Goal: Transaction & Acquisition: Purchase product/service

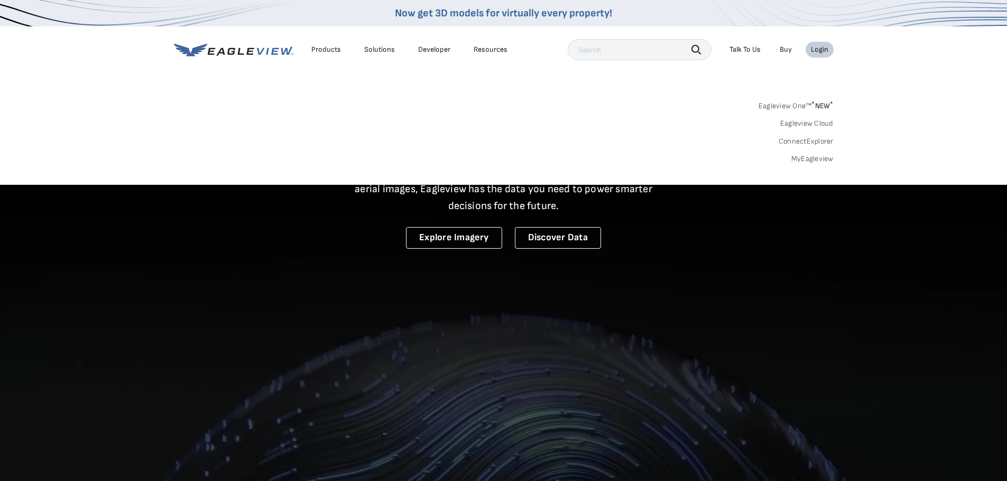
click at [821, 45] on div "Login" at bounding box center [819, 50] width 17 height 10
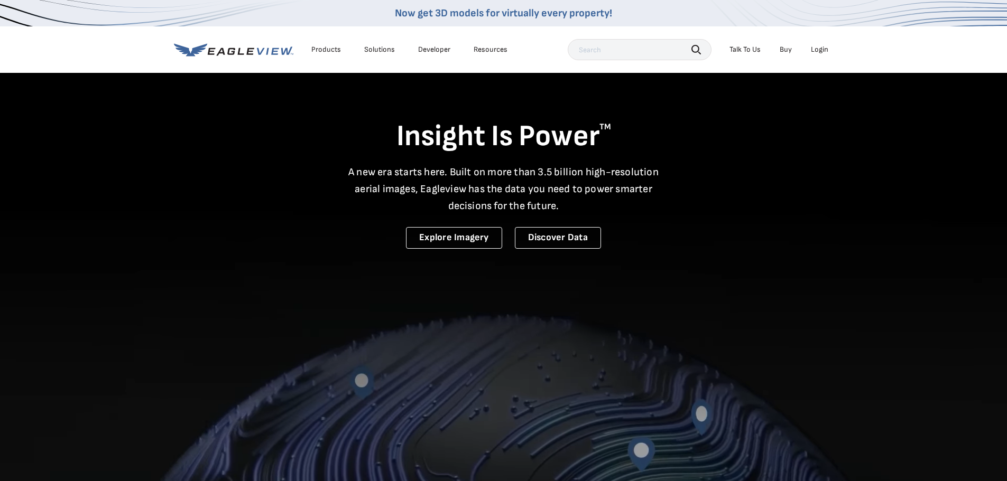
click at [815, 48] on div "Login" at bounding box center [819, 50] width 17 height 10
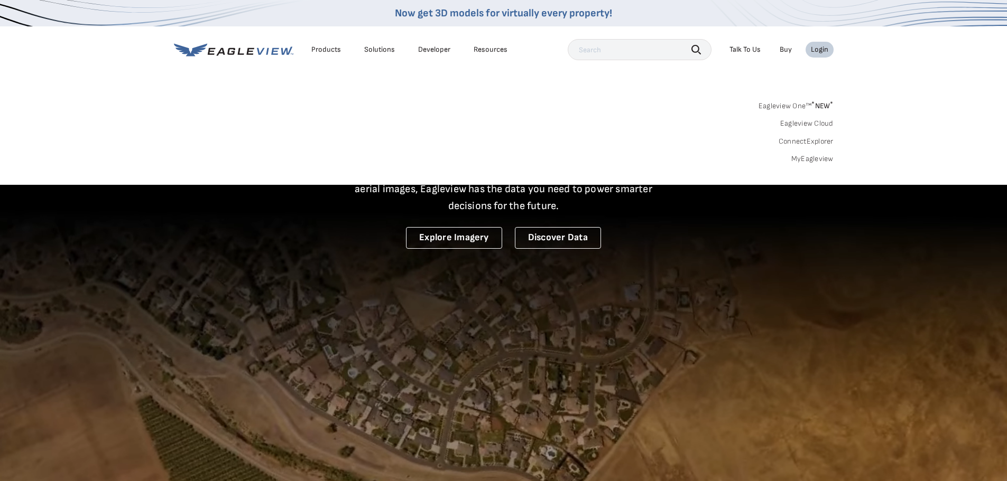
click at [806, 160] on link "MyEagleview" at bounding box center [812, 159] width 42 height 10
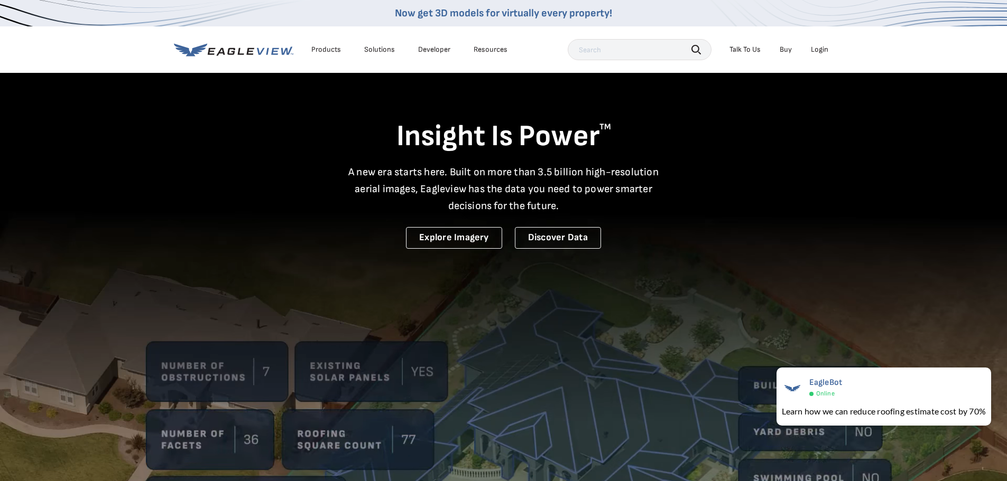
click at [814, 43] on li "Login" at bounding box center [819, 50] width 28 height 16
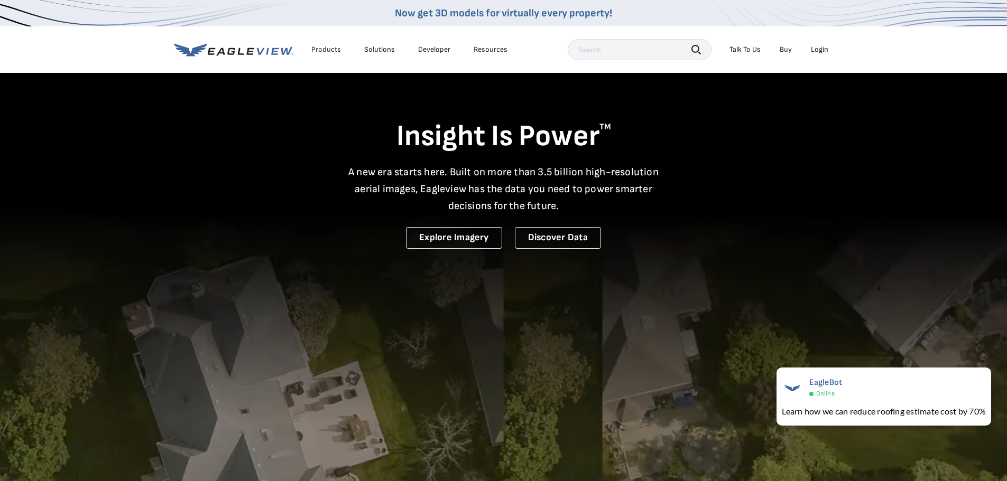
click at [816, 47] on div "Login" at bounding box center [819, 50] width 17 height 10
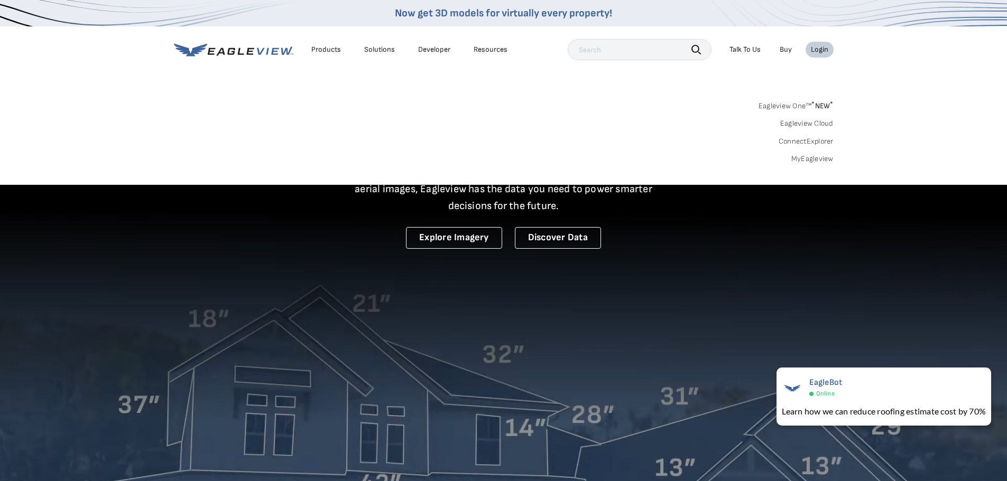
click at [813, 159] on link "MyEagleview" at bounding box center [812, 159] width 42 height 10
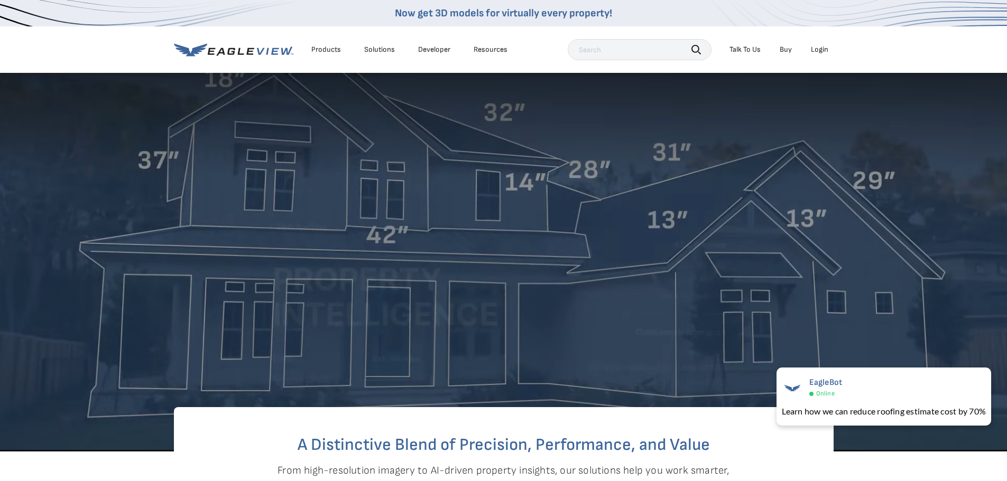
scroll to position [211, 0]
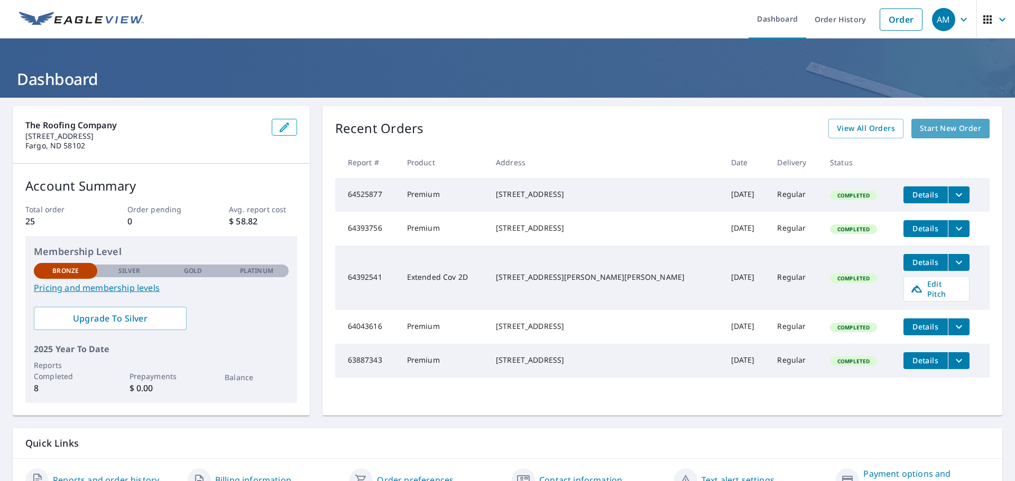
click at [940, 126] on span "Start New Order" at bounding box center [949, 128] width 61 height 13
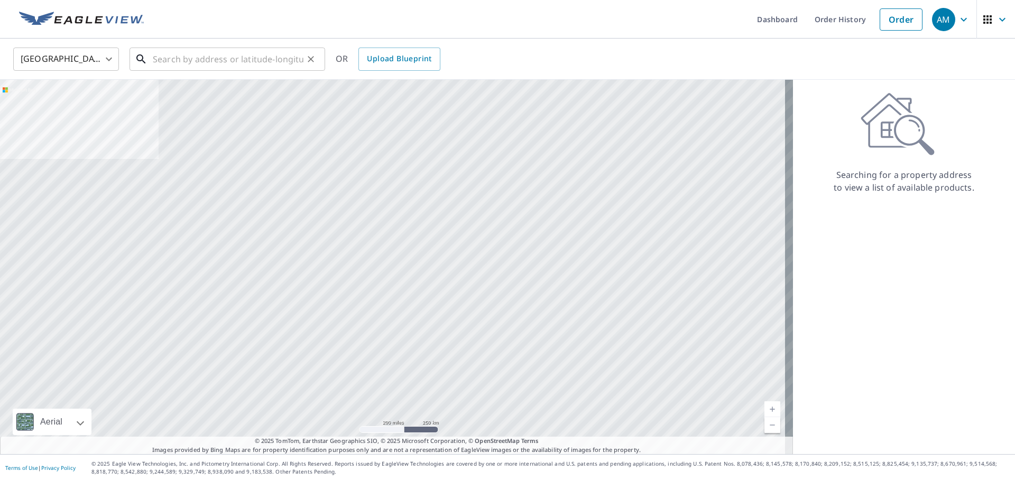
click at [183, 55] on input "text" at bounding box center [228, 59] width 151 height 30
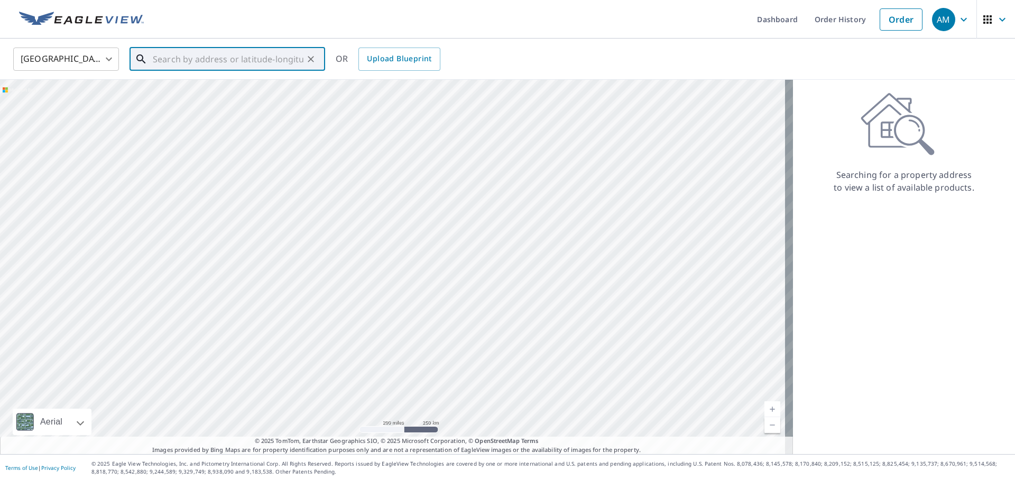
paste input "[STREET_ADDRESS]"
click at [205, 99] on p "Hunter, ND 58048" at bounding box center [234, 101] width 166 height 11
type input "[STREET_ADDRESS][PERSON_NAME]"
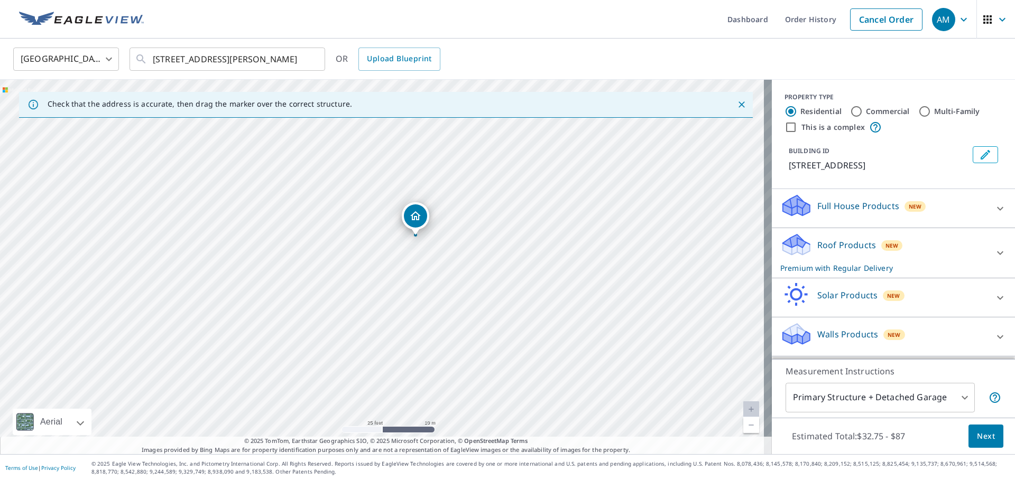
drag, startPoint x: 400, startPoint y: 210, endPoint x: 440, endPoint y: 263, distance: 66.4
click at [440, 263] on div "[STREET_ADDRESS][PERSON_NAME]" at bounding box center [386, 267] width 772 height 375
click at [858, 244] on p "Roof Products" at bounding box center [846, 245] width 59 height 13
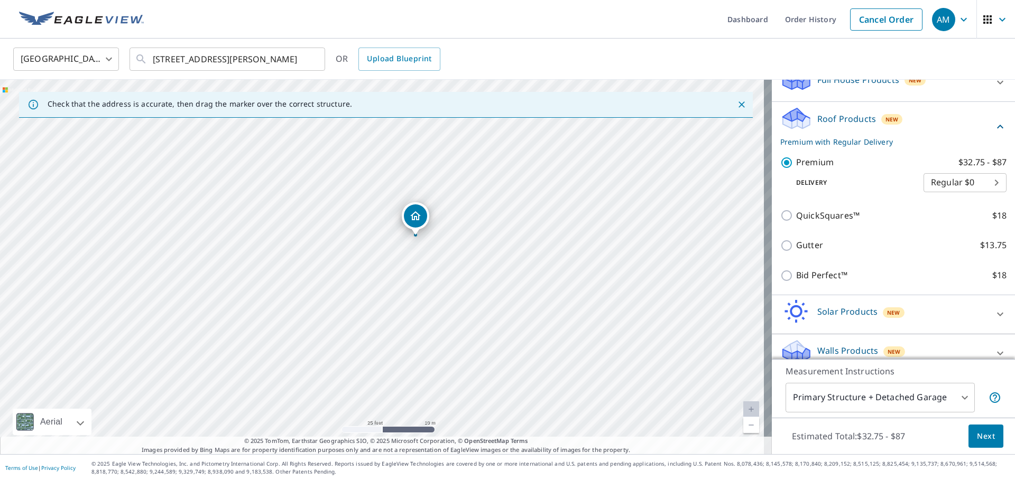
scroll to position [141, 0]
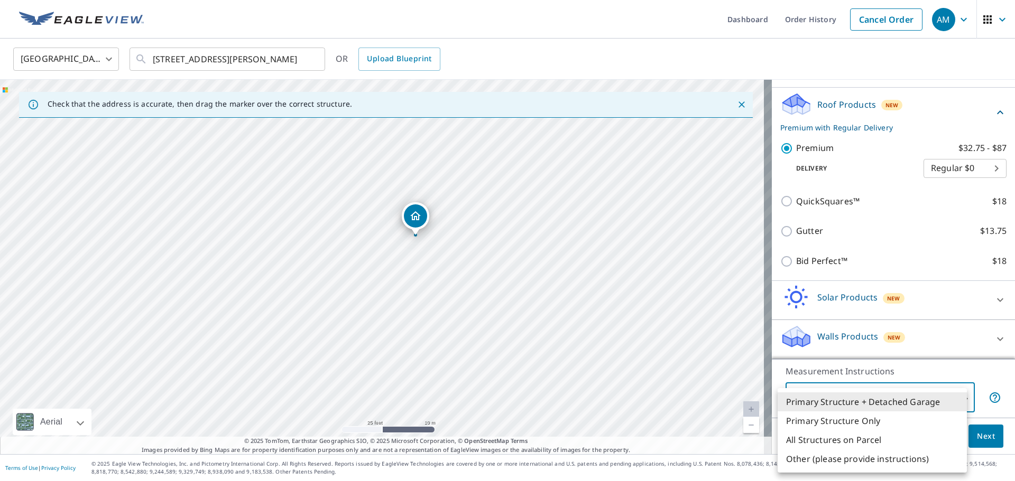
click at [952, 398] on body "AM AM Dashboard Order History Cancel Order AM [GEOGRAPHIC_DATA] US ​ [STREET_AD…" at bounding box center [507, 240] width 1015 height 481
click at [890, 420] on li "Primary Structure Only" at bounding box center [871, 421] width 189 height 19
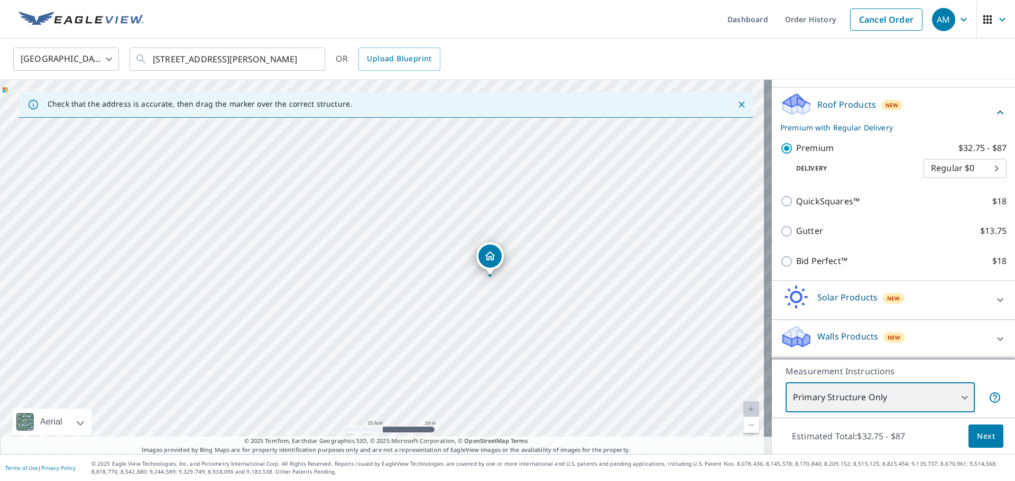
drag, startPoint x: 487, startPoint y: 306, endPoint x: 593, endPoint y: 316, distance: 106.7
click at [593, 316] on div "[STREET_ADDRESS][PERSON_NAME]" at bounding box center [386, 267] width 772 height 375
drag, startPoint x: 529, startPoint y: 308, endPoint x: 524, endPoint y: 285, distance: 23.2
click at [524, 285] on div "[STREET_ADDRESS][PERSON_NAME]" at bounding box center [386, 267] width 772 height 375
click at [864, 405] on body "AM AM Dashboard Order History Cancel Order AM [GEOGRAPHIC_DATA] US ​ [STREET_AD…" at bounding box center [507, 240] width 1015 height 481
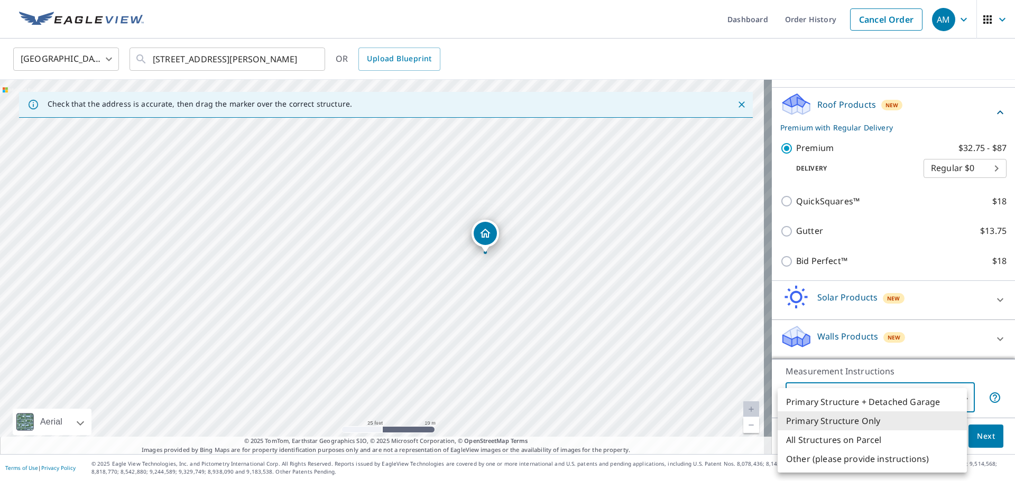
click at [864, 405] on li "Primary Structure + Detached Garage" at bounding box center [871, 402] width 189 height 19
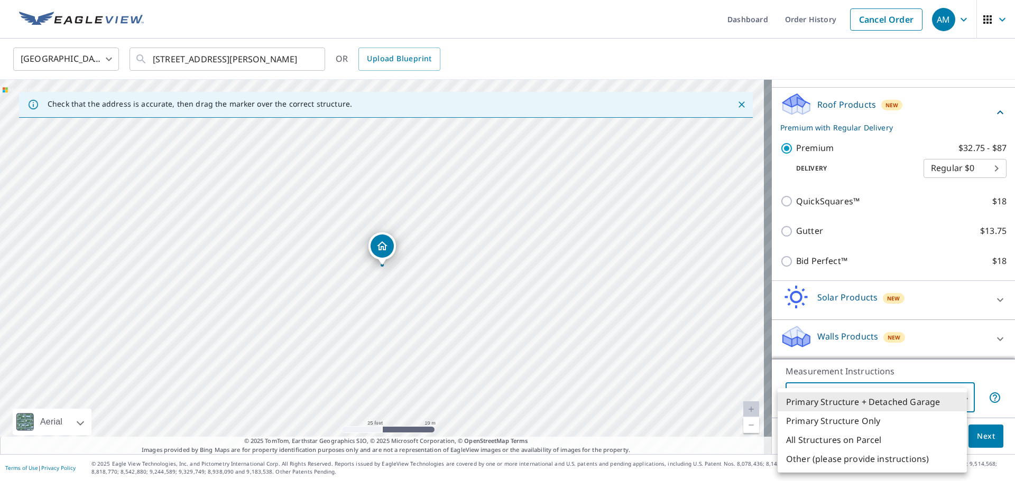
click at [864, 405] on body "AM AM Dashboard Order History Cancel Order AM [GEOGRAPHIC_DATA] US ​ [STREET_AD…" at bounding box center [507, 240] width 1015 height 481
click at [852, 421] on li "Primary Structure Only" at bounding box center [871, 421] width 189 height 19
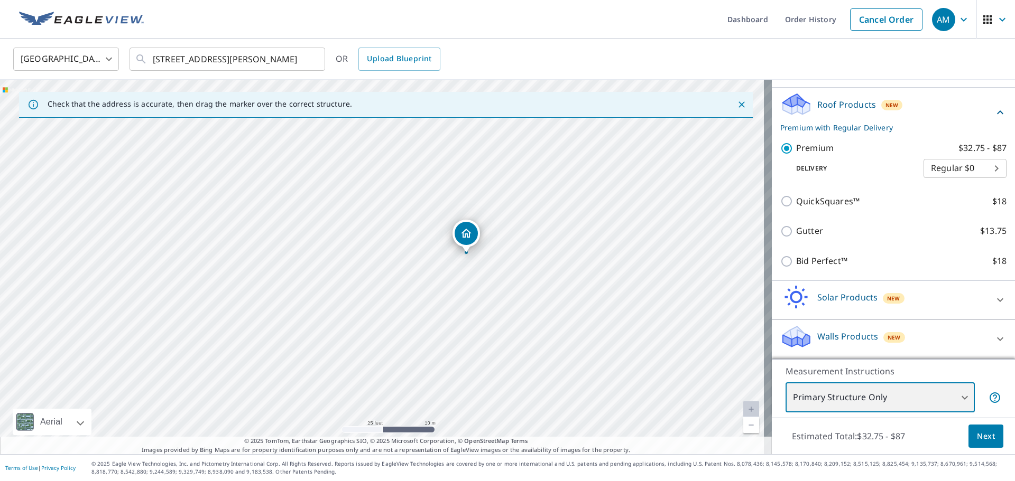
drag, startPoint x: 540, startPoint y: 338, endPoint x: 624, endPoint y: 325, distance: 85.0
click at [624, 325] on div "[STREET_ADDRESS][PERSON_NAME]" at bounding box center [386, 267] width 772 height 375
drag, startPoint x: 505, startPoint y: 307, endPoint x: 540, endPoint y: 318, distance: 36.1
click at [535, 316] on div "[STREET_ADDRESS][PERSON_NAME]" at bounding box center [386, 267] width 772 height 375
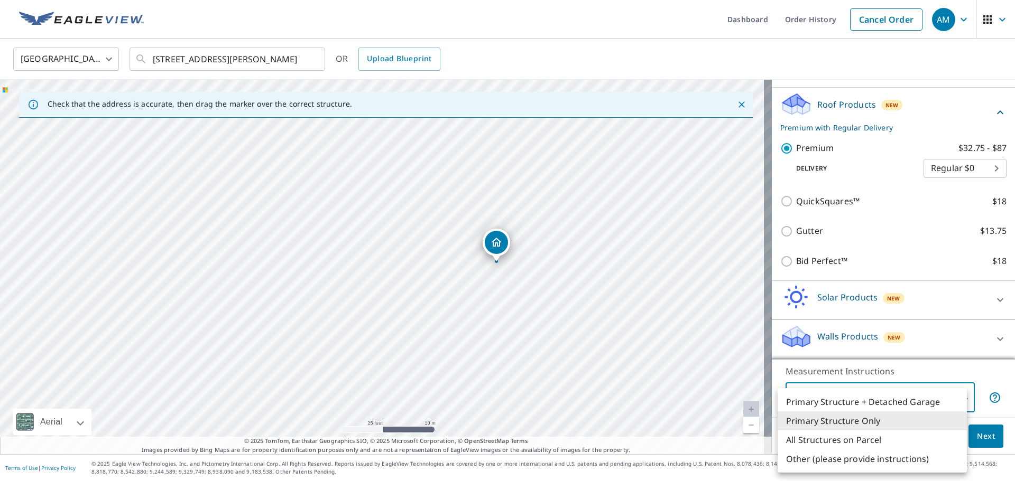
click at [857, 401] on body "AM AM Dashboard Order History Cancel Order AM [GEOGRAPHIC_DATA] US ​ [STREET_AD…" at bounding box center [507, 240] width 1015 height 481
click at [856, 402] on li "Primary Structure + Detached Garage" at bounding box center [871, 402] width 189 height 19
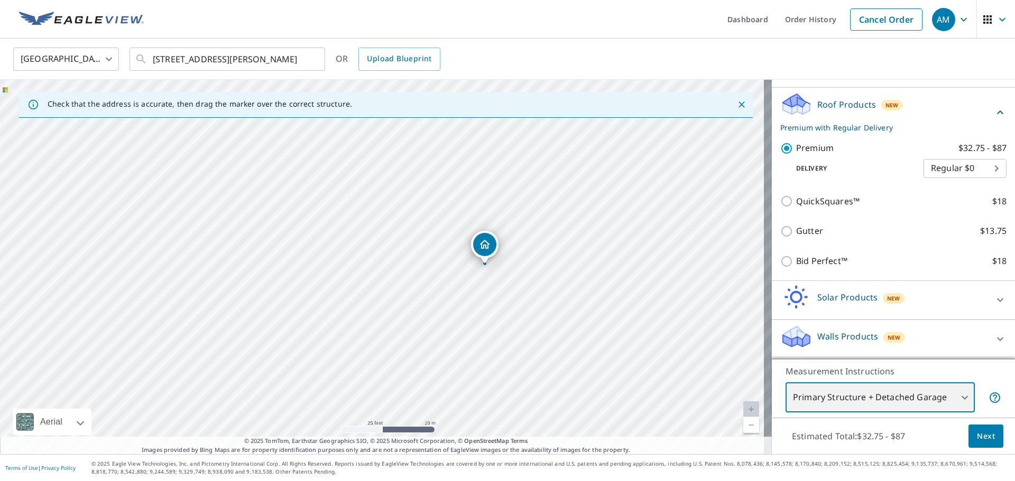
drag, startPoint x: 480, startPoint y: 306, endPoint x: 582, endPoint y: 304, distance: 101.5
click at [582, 304] on div "[STREET_ADDRESS][PERSON_NAME]" at bounding box center [386, 267] width 772 height 375
drag, startPoint x: 579, startPoint y: 306, endPoint x: 583, endPoint y: 315, distance: 9.2
click at [583, 315] on div "[STREET_ADDRESS][PERSON_NAME]" at bounding box center [386, 267] width 772 height 375
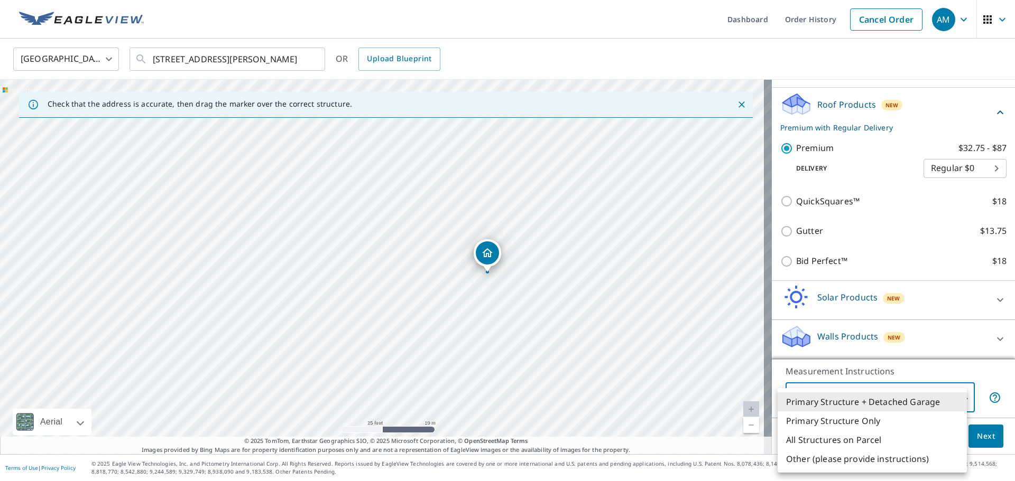
click at [854, 400] on body "AM AM Dashboard Order History Cancel Order AM [GEOGRAPHIC_DATA] US ​ [STREET_AD…" at bounding box center [507, 240] width 1015 height 481
click at [847, 421] on li "Primary Structure Only" at bounding box center [871, 421] width 189 height 19
type input "2"
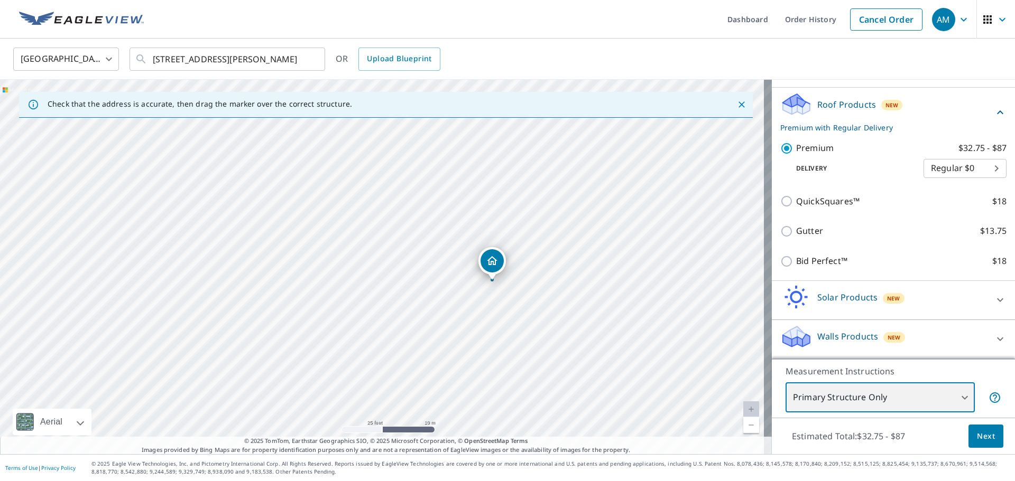
drag, startPoint x: 481, startPoint y: 307, endPoint x: 580, endPoint y: 322, distance: 100.5
click at [580, 322] on div "[STREET_ADDRESS][PERSON_NAME]" at bounding box center [386, 267] width 772 height 375
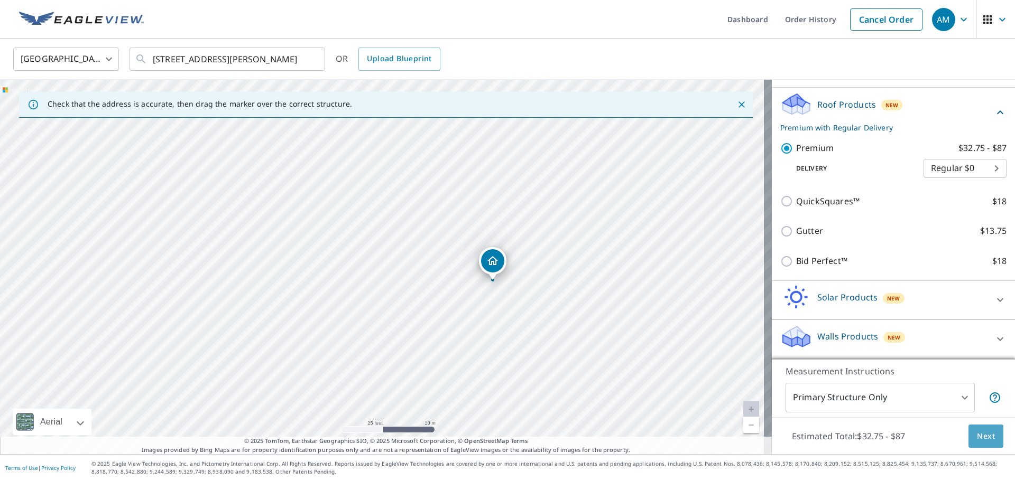
click at [985, 433] on span "Next" at bounding box center [986, 436] width 18 height 13
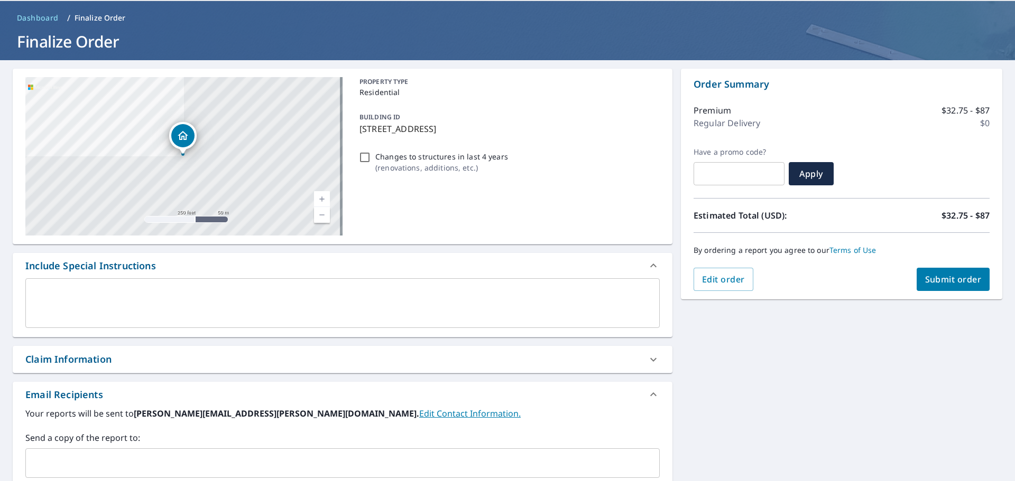
scroll to position [25, 0]
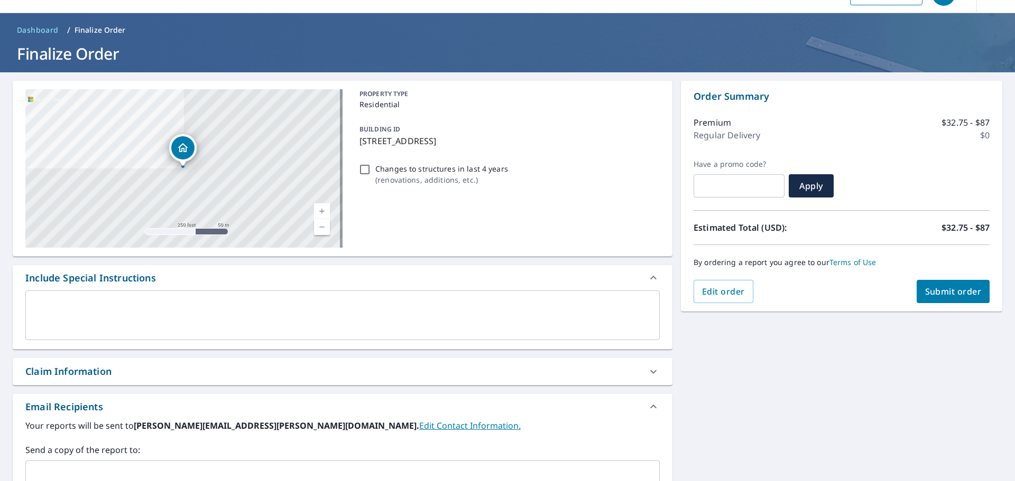
click at [934, 295] on span "Submit order" at bounding box center [953, 292] width 57 height 12
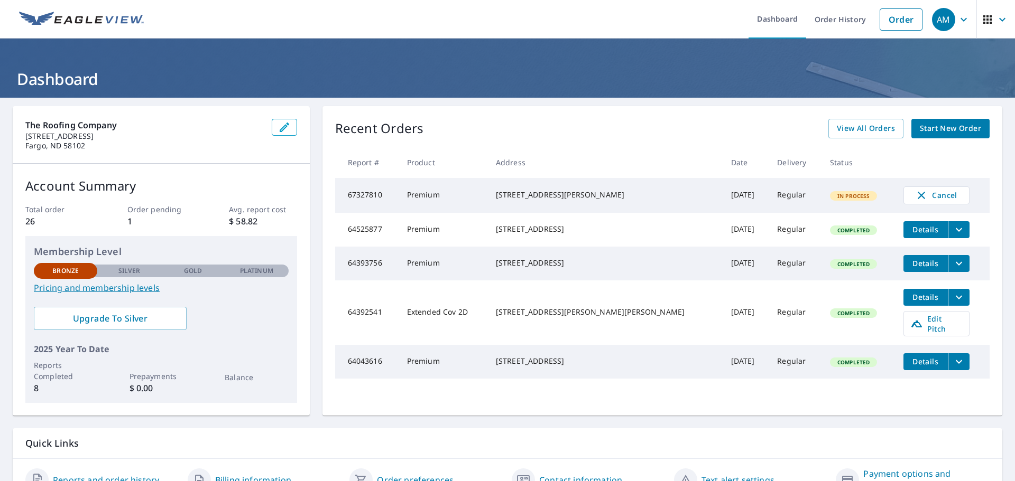
click at [784, 197] on td "Regular" at bounding box center [794, 195] width 53 height 35
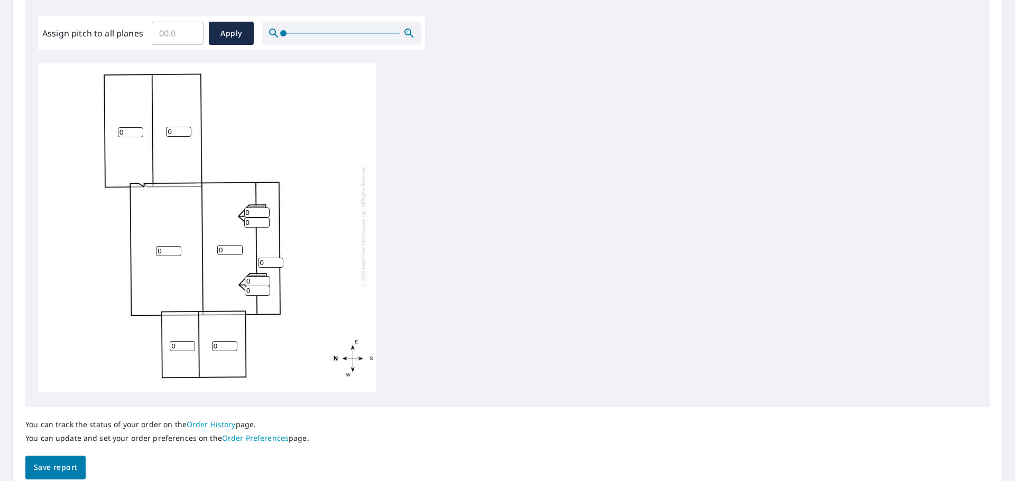
scroll to position [317, 0]
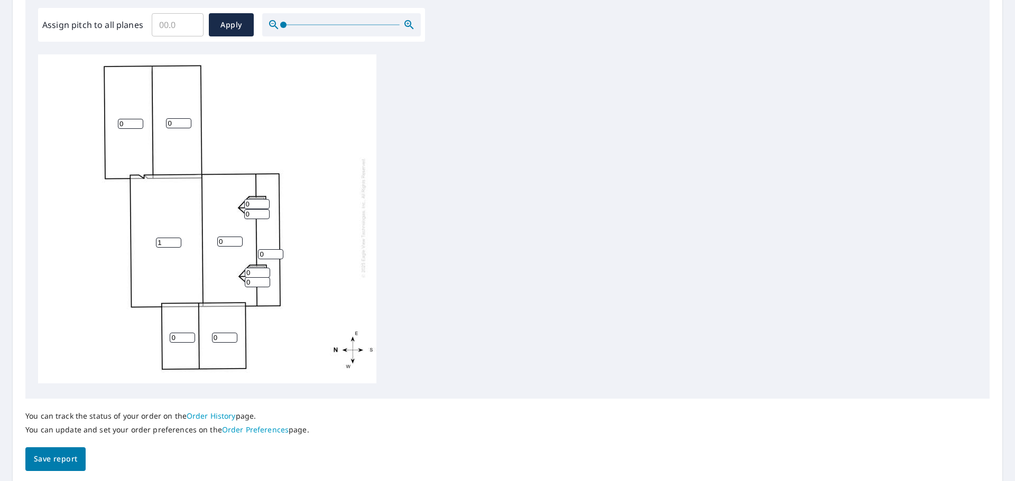
click at [177, 238] on input "1" at bounding box center [168, 243] width 25 height 10
click at [176, 238] on input "2" at bounding box center [168, 243] width 25 height 10
click at [176, 238] on input "3" at bounding box center [168, 243] width 25 height 10
click at [176, 238] on input "4" at bounding box center [168, 243] width 25 height 10
click at [176, 238] on input "5" at bounding box center [168, 243] width 25 height 10
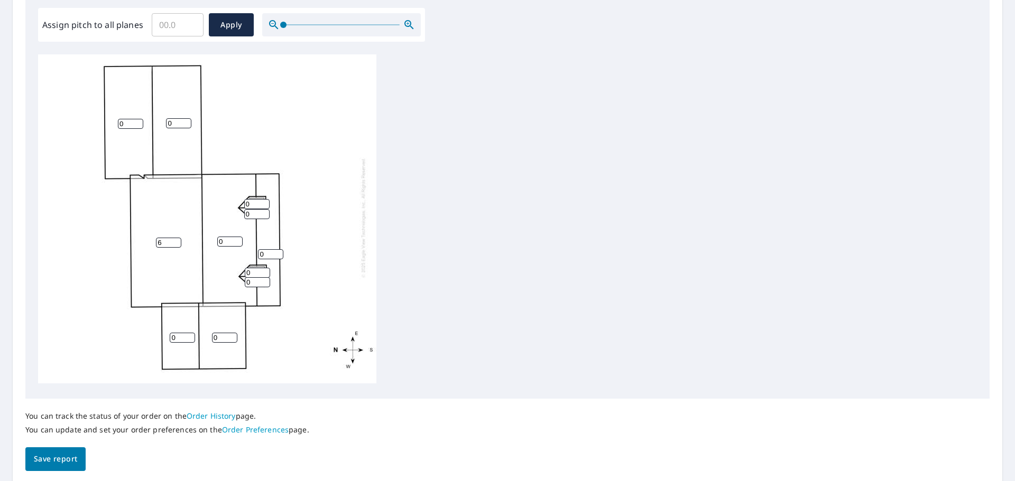
click at [176, 238] on input "6" at bounding box center [168, 243] width 25 height 10
click at [176, 238] on input "7" at bounding box center [168, 243] width 25 height 10
click at [176, 238] on input "8" at bounding box center [168, 243] width 25 height 10
click at [176, 238] on input "9" at bounding box center [168, 243] width 25 height 10
click at [176, 238] on input "10" at bounding box center [168, 243] width 25 height 10
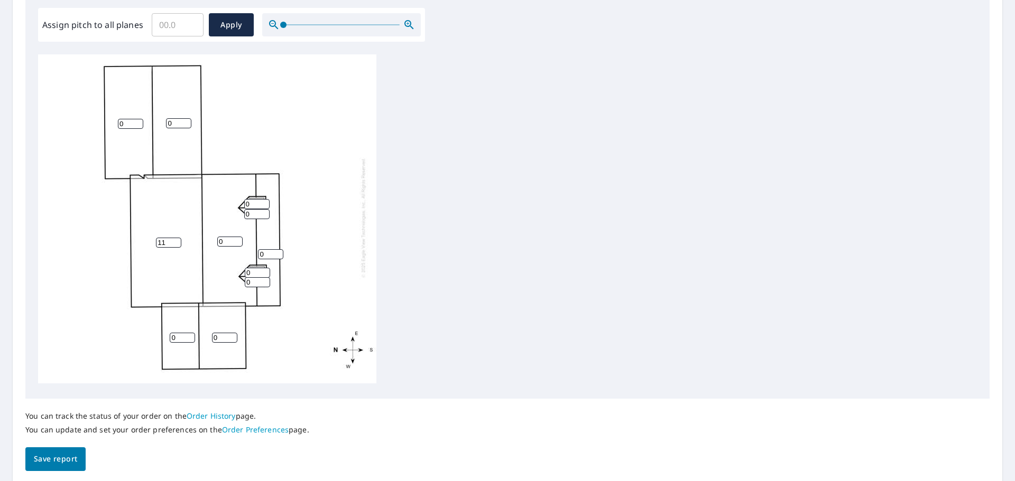
click at [176, 238] on input "11" at bounding box center [168, 243] width 25 height 10
click at [176, 238] on input "12" at bounding box center [168, 243] width 25 height 10
click at [176, 238] on input "13" at bounding box center [168, 243] width 25 height 10
type input "14"
click at [176, 238] on input "14" at bounding box center [168, 243] width 25 height 10
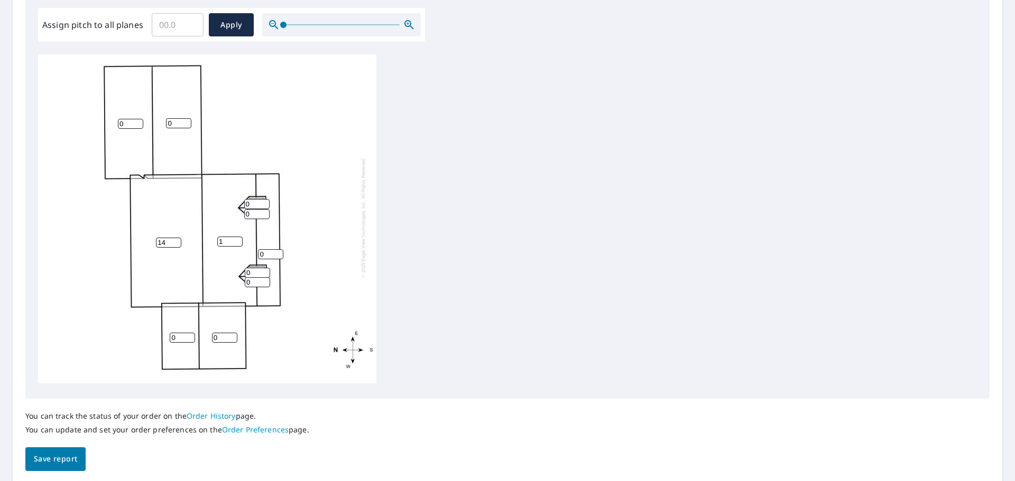
click at [237, 237] on input "1" at bounding box center [229, 242] width 25 height 10
click at [237, 237] on input "2" at bounding box center [229, 242] width 25 height 10
click at [237, 237] on input "3" at bounding box center [229, 242] width 25 height 10
click at [237, 237] on input "4" at bounding box center [229, 242] width 25 height 10
click at [237, 237] on input "5" at bounding box center [229, 242] width 25 height 10
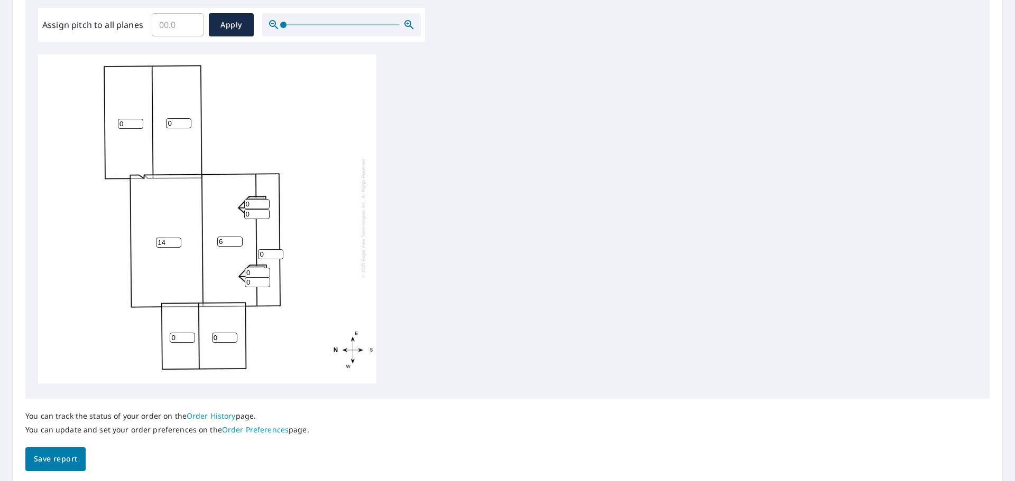
click at [237, 237] on input "6" at bounding box center [229, 242] width 25 height 10
click at [237, 237] on input "7" at bounding box center [229, 242] width 25 height 10
click at [237, 237] on input "8" at bounding box center [229, 242] width 25 height 10
click at [237, 237] on input "9" at bounding box center [229, 242] width 25 height 10
click at [237, 237] on input "10" at bounding box center [229, 242] width 25 height 10
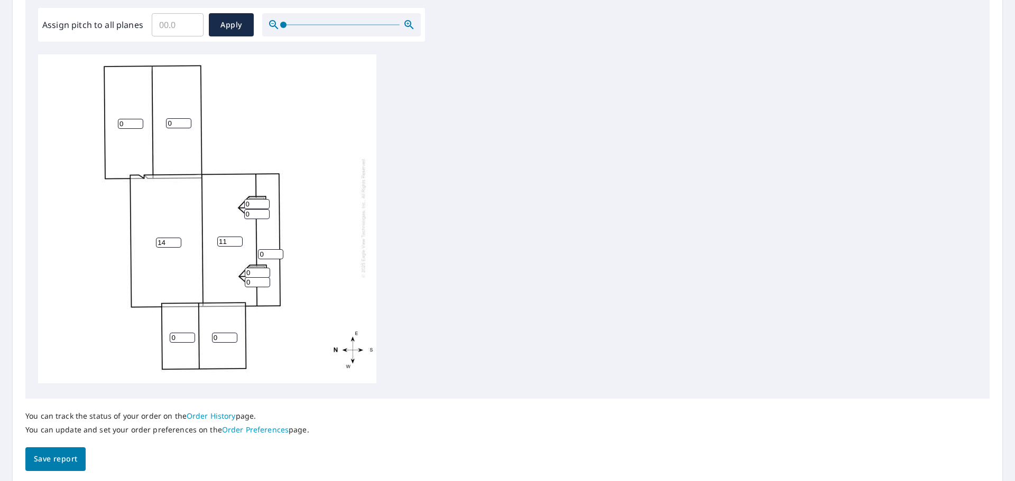
click at [237, 237] on input "11" at bounding box center [229, 242] width 25 height 10
click at [237, 237] on input "12" at bounding box center [229, 242] width 25 height 10
click at [237, 237] on input "13" at bounding box center [229, 242] width 25 height 10
type input "14"
click at [237, 237] on input "14" at bounding box center [229, 242] width 25 height 10
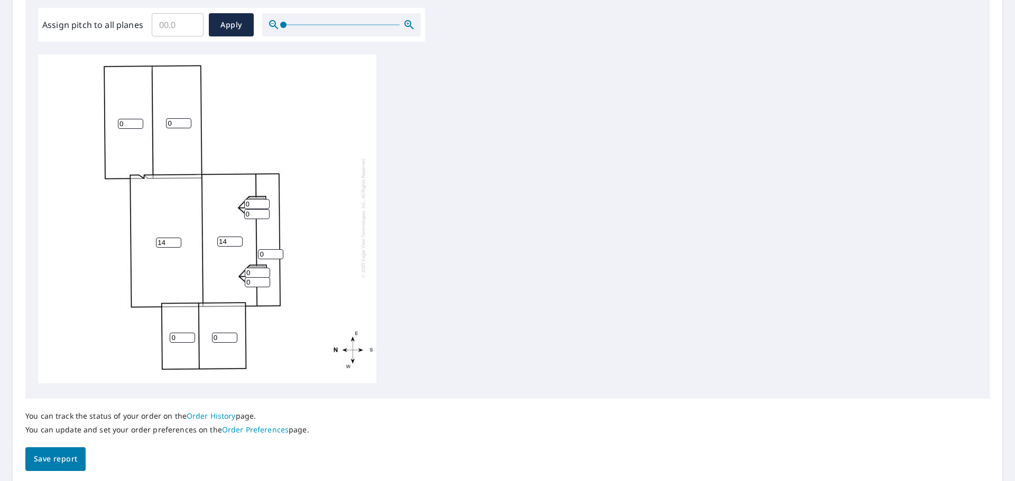
click at [266, 249] on input "0" at bounding box center [270, 254] width 25 height 10
click at [280, 249] on input "1" at bounding box center [270, 254] width 25 height 10
click at [280, 249] on input "2" at bounding box center [270, 254] width 25 height 10
click at [280, 249] on input "3" at bounding box center [270, 254] width 25 height 10
click at [280, 249] on input "4" at bounding box center [270, 254] width 25 height 10
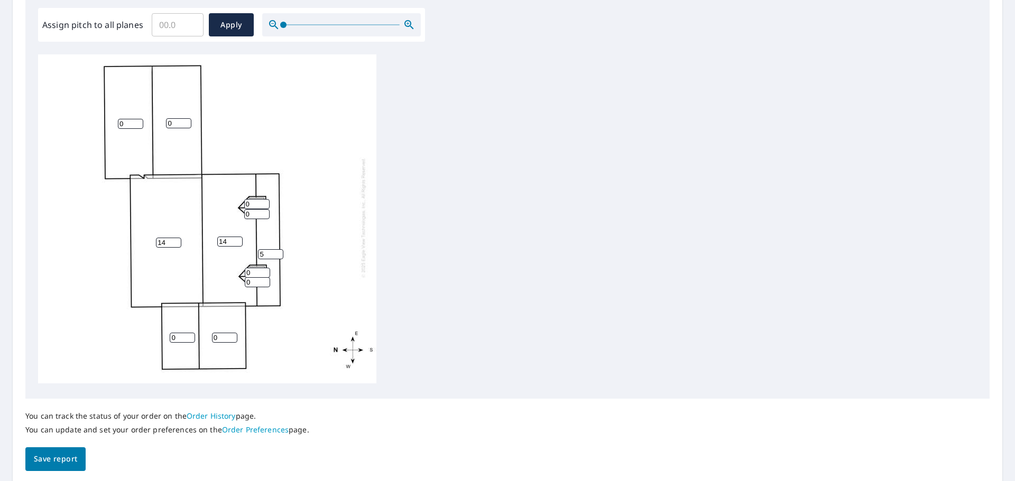
click at [280, 249] on input "5" at bounding box center [270, 254] width 25 height 10
click at [280, 249] on input "6" at bounding box center [270, 254] width 25 height 10
click at [280, 249] on input "7" at bounding box center [270, 254] width 25 height 10
click at [280, 249] on input "8" at bounding box center [270, 254] width 25 height 10
click at [280, 249] on input "9" at bounding box center [270, 254] width 25 height 10
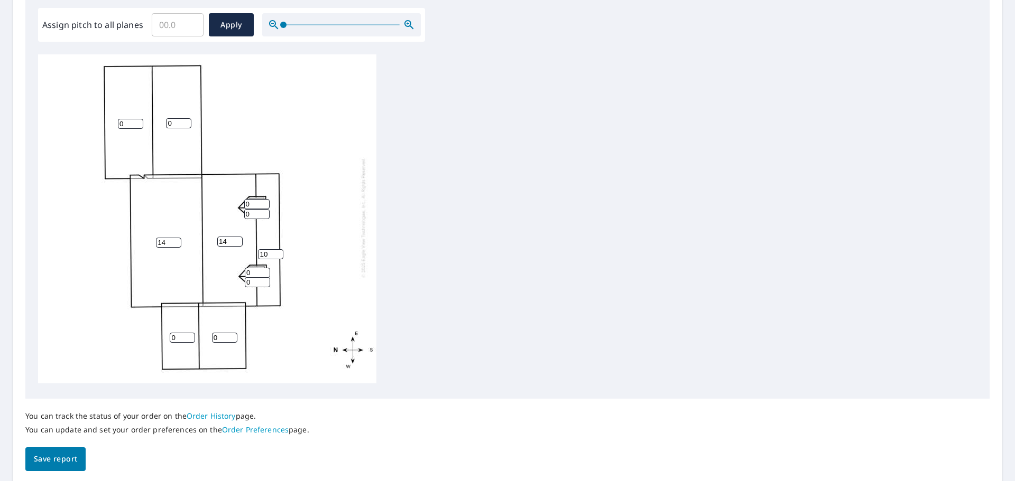
click at [280, 249] on input "10" at bounding box center [270, 254] width 25 height 10
click at [280, 249] on input "11" at bounding box center [270, 254] width 25 height 10
click at [280, 249] on input "12" at bounding box center [270, 254] width 25 height 10
click at [280, 249] on input "13" at bounding box center [270, 254] width 25 height 10
click at [280, 249] on input "14" at bounding box center [270, 254] width 25 height 10
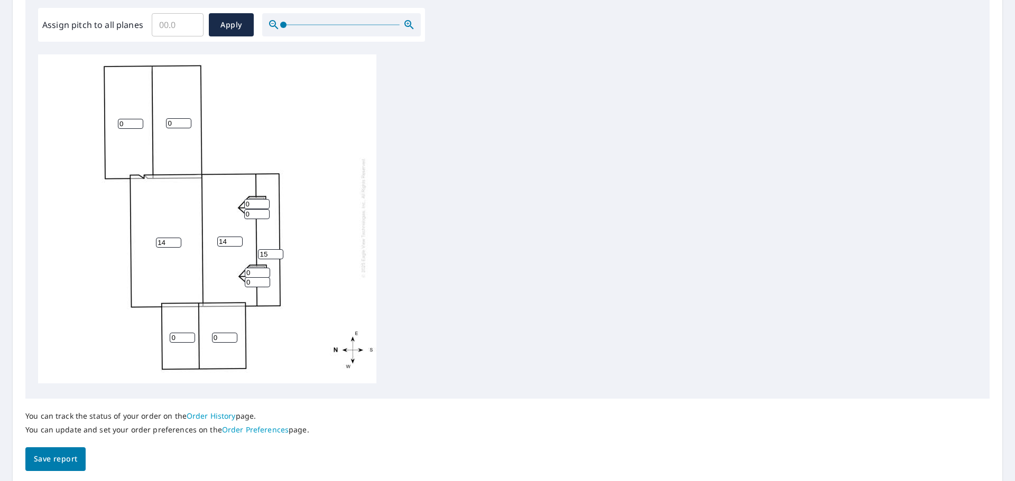
click at [280, 249] on input "15" at bounding box center [270, 254] width 25 height 10
click at [277, 249] on input "16" at bounding box center [270, 254] width 25 height 10
click at [278, 249] on input "15" at bounding box center [270, 254] width 25 height 10
type input "14"
click at [278, 249] on input "14" at bounding box center [270, 254] width 25 height 10
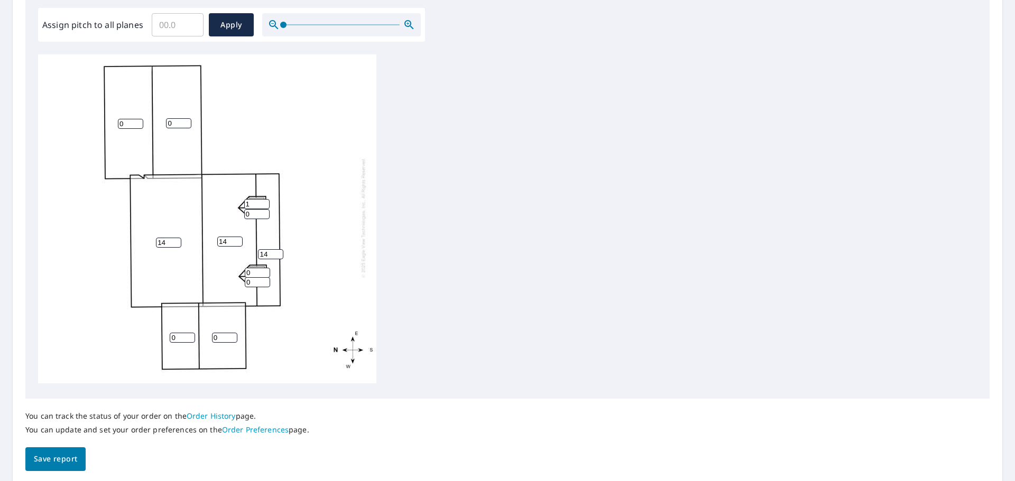
click at [264, 199] on input "1" at bounding box center [256, 204] width 25 height 10
click at [264, 199] on input "2" at bounding box center [256, 204] width 25 height 10
click at [264, 199] on input "3" at bounding box center [256, 204] width 25 height 10
click at [264, 199] on input "4" at bounding box center [256, 204] width 25 height 10
click at [264, 199] on input "5" at bounding box center [256, 204] width 25 height 10
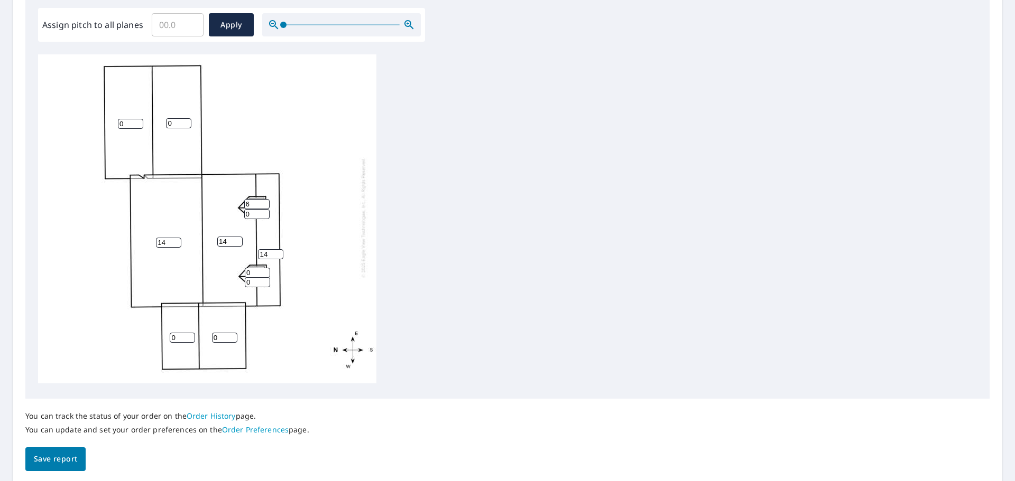
click at [264, 199] on input "6" at bounding box center [256, 204] width 25 height 10
click at [264, 199] on input "7" at bounding box center [256, 204] width 25 height 10
click at [264, 199] on input "8" at bounding box center [256, 204] width 25 height 10
click at [264, 199] on input "9" at bounding box center [256, 204] width 25 height 10
click at [264, 199] on input "10" at bounding box center [256, 204] width 25 height 10
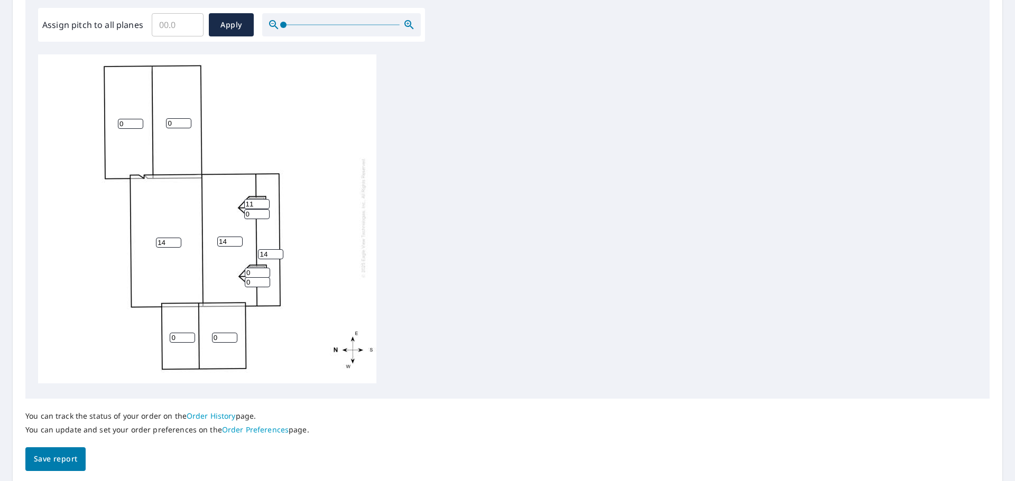
click at [264, 199] on input "11" at bounding box center [256, 204] width 25 height 10
click at [264, 199] on input "12" at bounding box center [256, 204] width 25 height 10
click at [264, 199] on input "13" at bounding box center [256, 204] width 25 height 10
type input "14"
click at [264, 199] on input "14" at bounding box center [256, 204] width 25 height 10
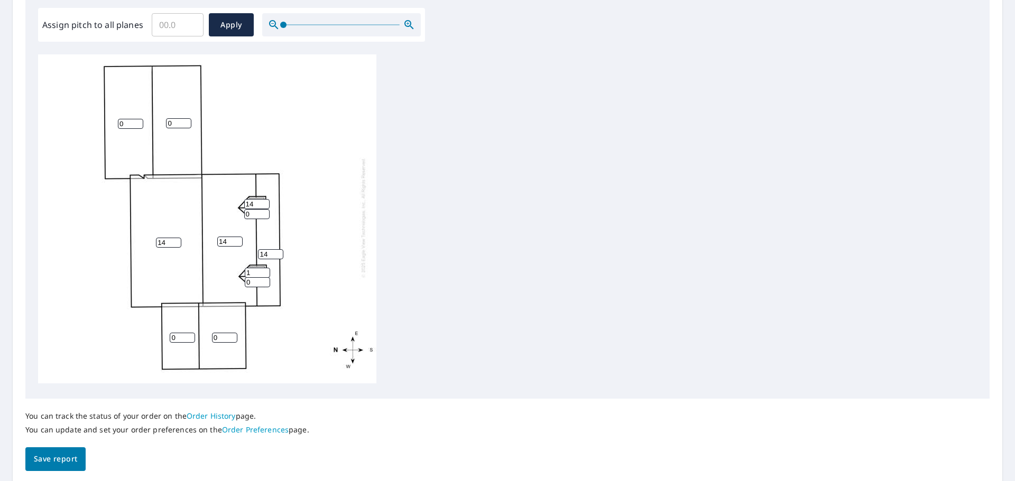
click at [265, 268] on input "1" at bounding box center [257, 273] width 25 height 10
click at [265, 268] on input "2" at bounding box center [257, 273] width 25 height 10
click at [265, 268] on input "3" at bounding box center [257, 273] width 25 height 10
click at [265, 268] on input "4" at bounding box center [257, 273] width 25 height 10
click at [265, 268] on input "5" at bounding box center [257, 273] width 25 height 10
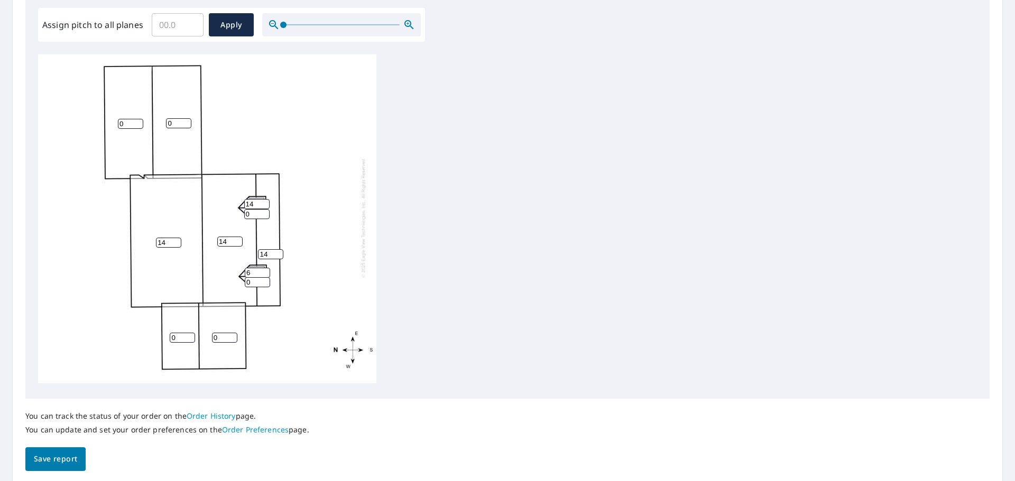
click at [265, 268] on input "6" at bounding box center [257, 273] width 25 height 10
click at [265, 268] on input "7" at bounding box center [257, 273] width 25 height 10
click at [265, 268] on input "8" at bounding box center [257, 273] width 25 height 10
click at [265, 268] on input "9" at bounding box center [257, 273] width 25 height 10
click at [265, 268] on input "10" at bounding box center [257, 273] width 25 height 10
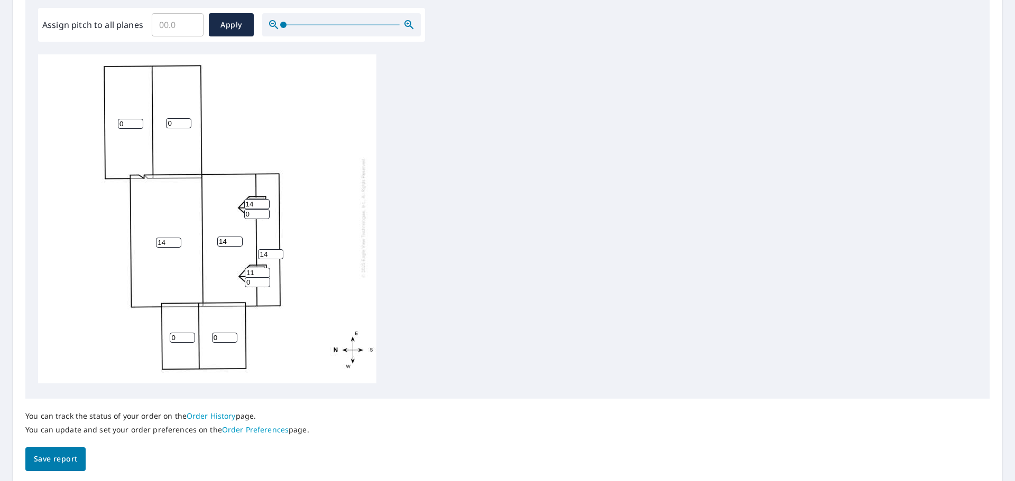
click at [265, 268] on input "11" at bounding box center [257, 273] width 25 height 10
click at [265, 268] on input "12" at bounding box center [257, 273] width 25 height 10
click at [265, 268] on input "13" at bounding box center [257, 273] width 25 height 10
type input "14"
click at [265, 268] on input "14" at bounding box center [257, 273] width 25 height 10
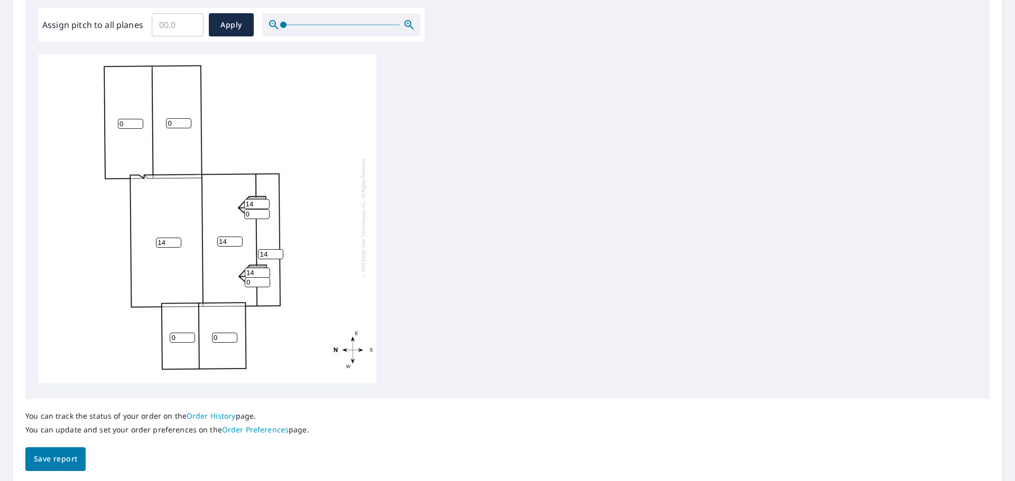
click at [309, 264] on div "14 14 0 0 0 14 0 14 14 0 0" at bounding box center [207, 218] width 338 height 332
click at [175, 333] on input "0" at bounding box center [182, 338] width 25 height 10
click at [189, 333] on input "1" at bounding box center [182, 338] width 25 height 10
click at [189, 333] on input "2" at bounding box center [182, 338] width 25 height 10
click at [191, 333] on input "3" at bounding box center [182, 338] width 25 height 10
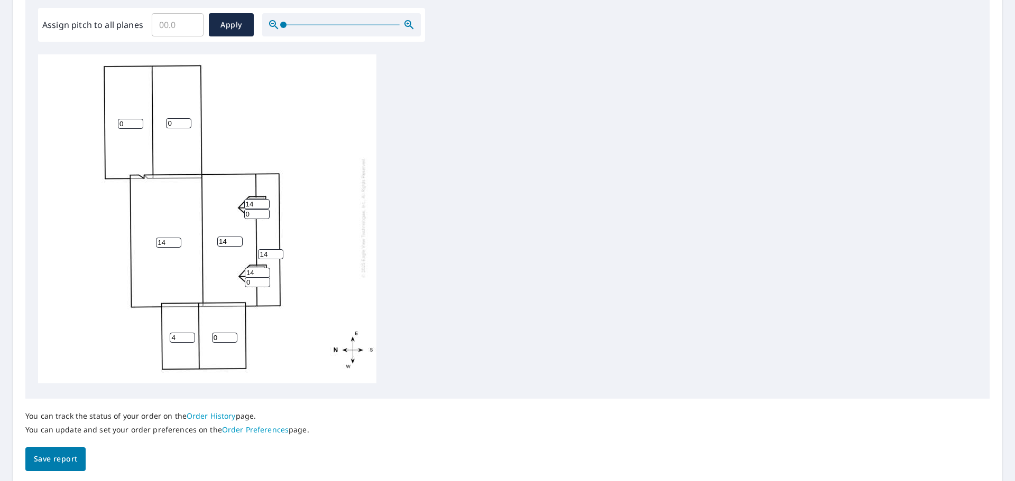
click at [191, 333] on input "4" at bounding box center [182, 338] width 25 height 10
click at [191, 333] on input "5" at bounding box center [182, 338] width 25 height 10
click at [191, 333] on input "6" at bounding box center [182, 338] width 25 height 10
click at [191, 333] on input "7" at bounding box center [182, 338] width 25 height 10
click at [191, 333] on input "8" at bounding box center [182, 338] width 25 height 10
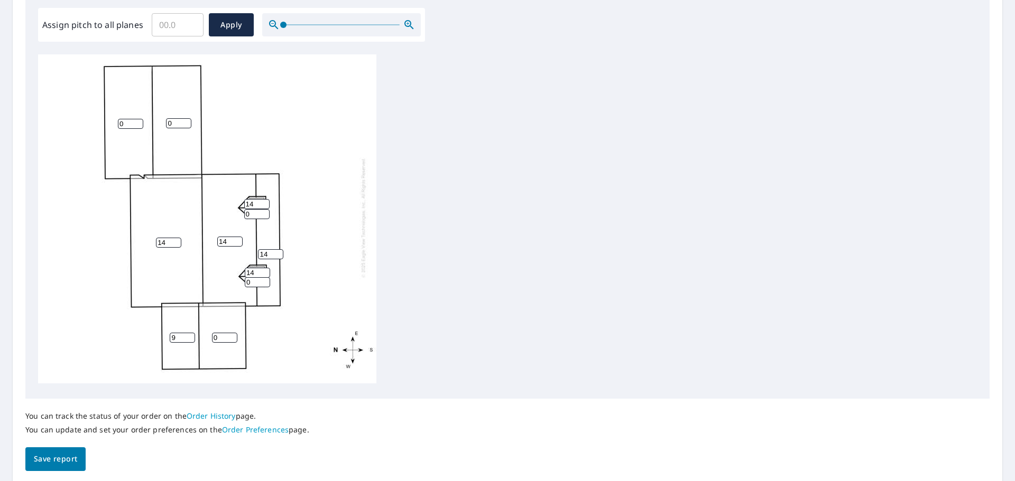
click at [191, 333] on input "9" at bounding box center [182, 338] width 25 height 10
type input "10"
click at [188, 333] on input "10" at bounding box center [182, 338] width 25 height 10
click at [225, 333] on input "0" at bounding box center [224, 338] width 25 height 10
click at [234, 333] on input "1" at bounding box center [224, 338] width 25 height 10
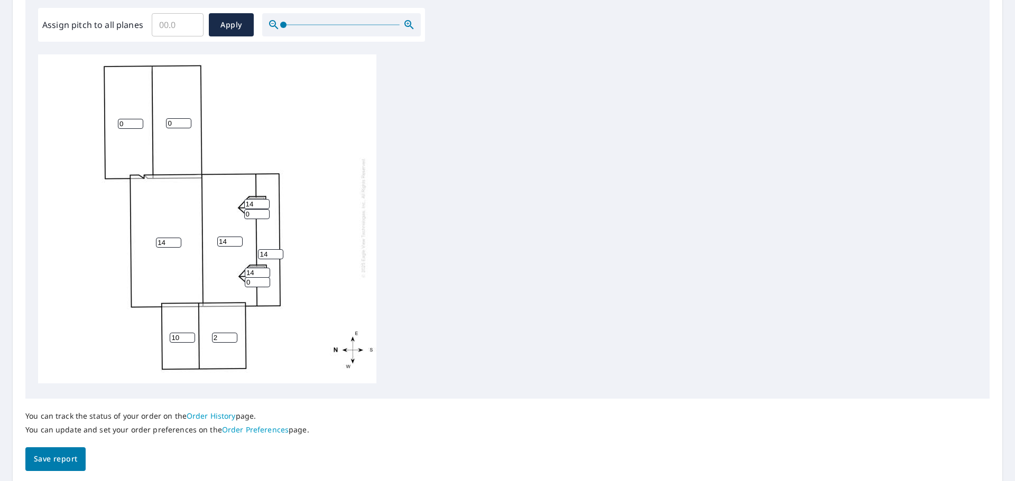
click at [234, 333] on input "2" at bounding box center [224, 338] width 25 height 10
click at [234, 333] on input "3" at bounding box center [224, 338] width 25 height 10
click at [234, 333] on input "4" at bounding box center [224, 338] width 25 height 10
click at [234, 333] on input "5" at bounding box center [224, 338] width 25 height 10
click at [233, 333] on input "6" at bounding box center [224, 338] width 25 height 10
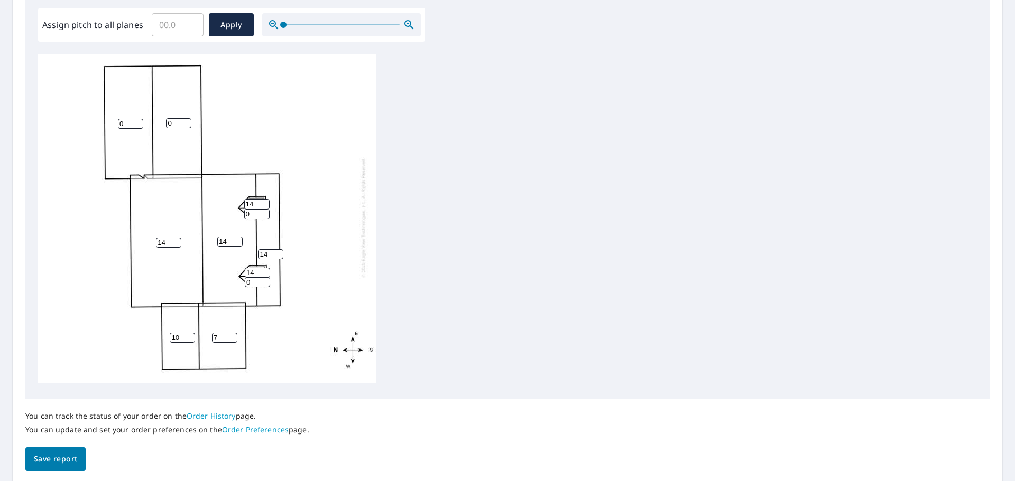
click at [233, 333] on input "7" at bounding box center [224, 338] width 25 height 10
click at [233, 333] on input "8" at bounding box center [224, 338] width 25 height 10
click at [233, 333] on input "9" at bounding box center [224, 338] width 25 height 10
type input "10"
click at [233, 333] on input "10" at bounding box center [224, 338] width 25 height 10
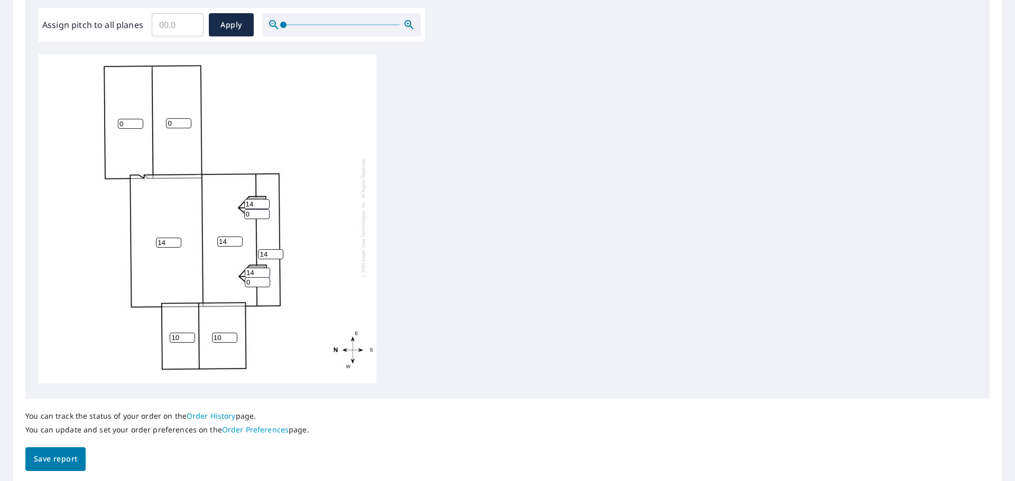
click at [302, 333] on div "14 14 0 0 10 14 10 14 14 0 0" at bounding box center [207, 218] width 338 height 332
click at [182, 333] on input "10" at bounding box center [182, 338] width 25 height 10
click at [188, 333] on input "11" at bounding box center [182, 338] width 25 height 10
type input "12"
click at [188, 333] on input "12" at bounding box center [182, 338] width 25 height 10
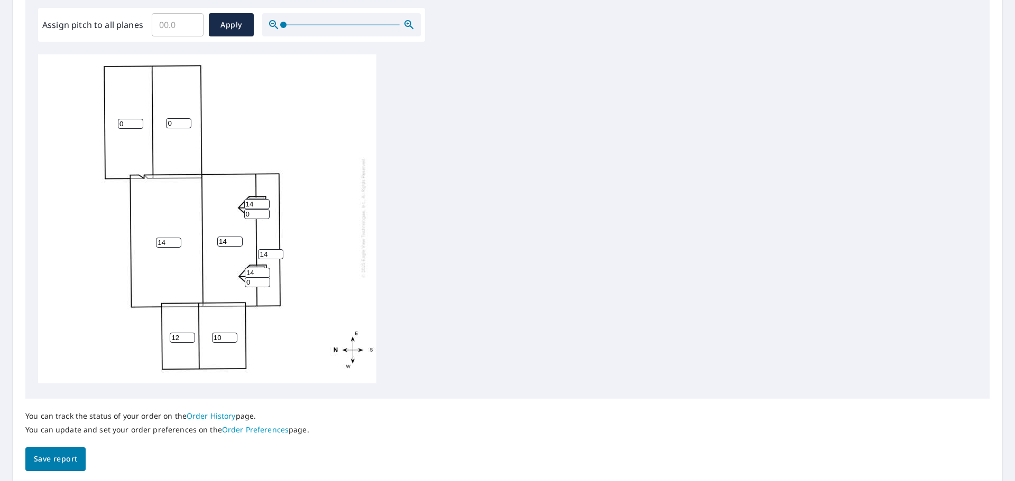
click at [224, 333] on input "10" at bounding box center [224, 338] width 25 height 10
click at [234, 333] on input "11" at bounding box center [224, 338] width 25 height 10
type input "12"
click at [234, 333] on input "12" at bounding box center [224, 338] width 25 height 10
click at [255, 277] on input "0" at bounding box center [257, 282] width 25 height 10
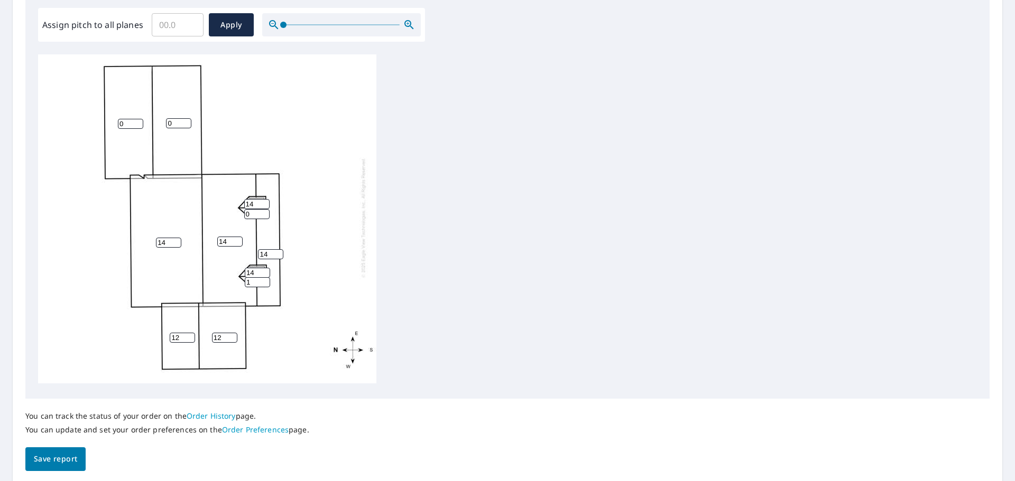
click at [266, 277] on input "1" at bounding box center [257, 282] width 25 height 10
click at [266, 277] on input "2" at bounding box center [257, 282] width 25 height 10
click at [266, 277] on input "3" at bounding box center [257, 282] width 25 height 10
click at [266, 277] on input "4" at bounding box center [257, 282] width 25 height 10
click at [266, 277] on input "5" at bounding box center [257, 282] width 25 height 10
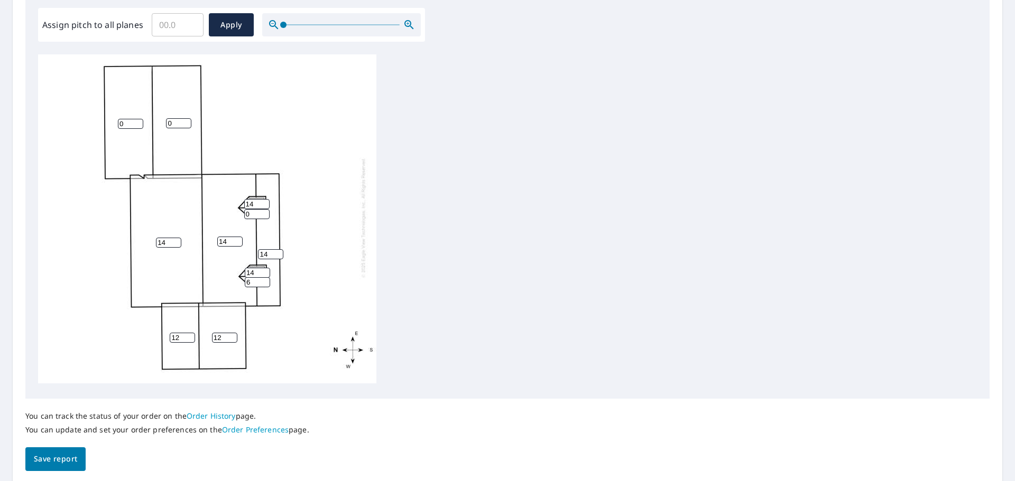
click at [266, 277] on input "6" at bounding box center [257, 282] width 25 height 10
click at [266, 277] on input "7" at bounding box center [257, 282] width 25 height 10
click at [266, 277] on input "8" at bounding box center [257, 282] width 25 height 10
click at [266, 277] on input "9" at bounding box center [257, 282] width 25 height 10
click at [266, 277] on input "10" at bounding box center [257, 282] width 25 height 10
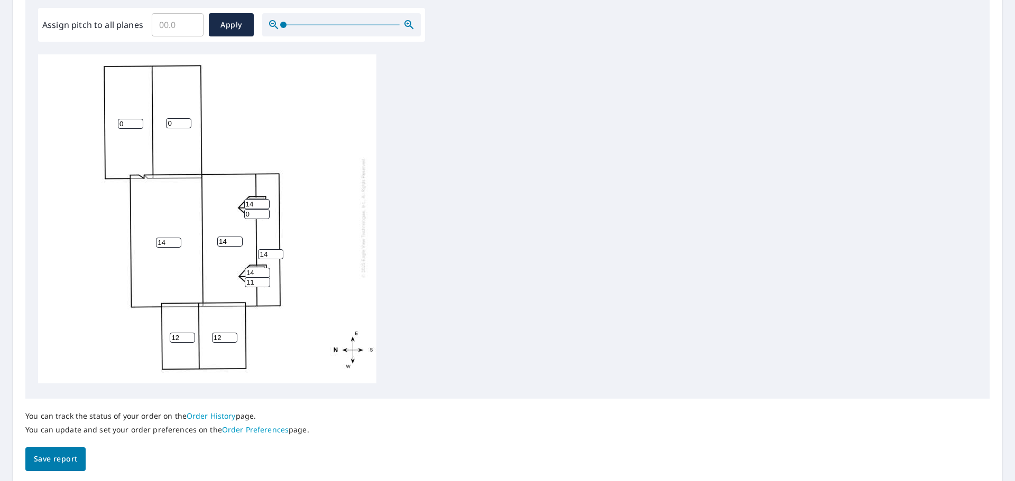
click at [266, 277] on input "11" at bounding box center [257, 282] width 25 height 10
click at [266, 277] on input "12" at bounding box center [257, 282] width 25 height 10
click at [266, 277] on input "19" at bounding box center [257, 282] width 25 height 10
click at [264, 278] on input "18" at bounding box center [257, 282] width 25 height 10
click at [264, 278] on input "16" at bounding box center [257, 282] width 25 height 10
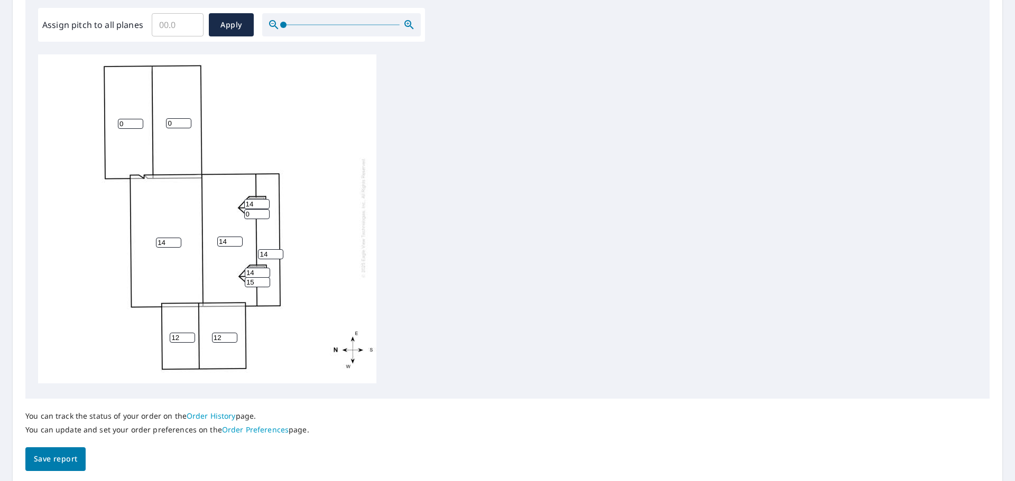
click at [264, 278] on input "15" at bounding box center [257, 282] width 25 height 10
type input "14"
click at [264, 278] on input "14" at bounding box center [257, 282] width 25 height 10
click at [253, 209] on input "0" at bounding box center [256, 214] width 25 height 10
click at [264, 209] on input "13" at bounding box center [256, 214] width 25 height 10
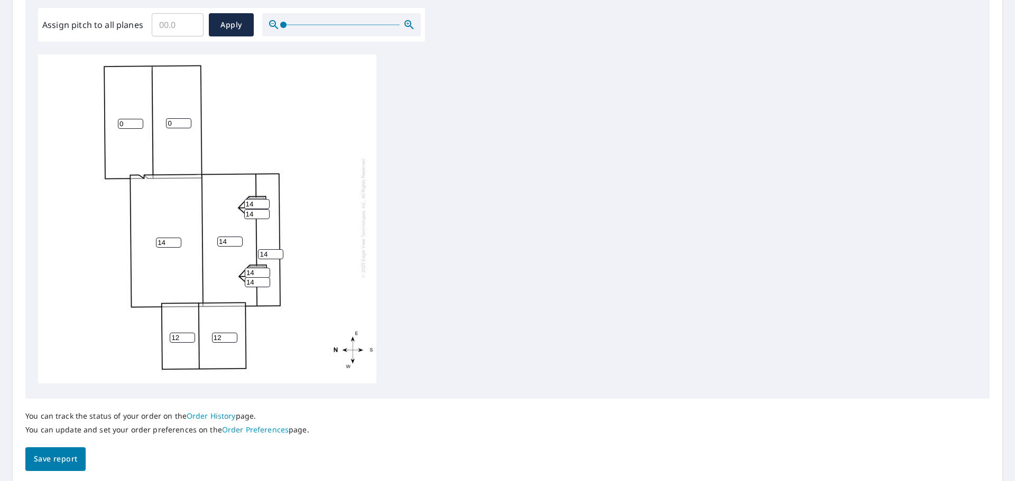
type input "14"
click at [264, 209] on input "14" at bounding box center [256, 214] width 25 height 10
click at [305, 225] on div "14 14 0 0 12 14 12 14 14 14 14" at bounding box center [207, 218] width 338 height 332
click at [133, 125] on input "0" at bounding box center [130, 127] width 25 height 10
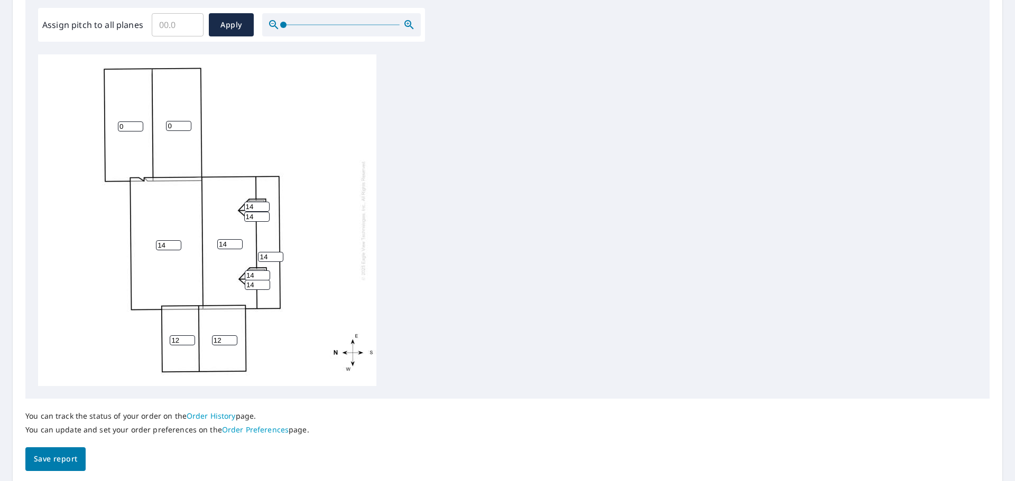
click at [140, 122] on input "0" at bounding box center [130, 127] width 25 height 10
click at [141, 123] on input "1" at bounding box center [130, 127] width 25 height 10
click at [142, 123] on input "1" at bounding box center [130, 127] width 25 height 10
click at [140, 125] on input "2" at bounding box center [130, 127] width 25 height 10
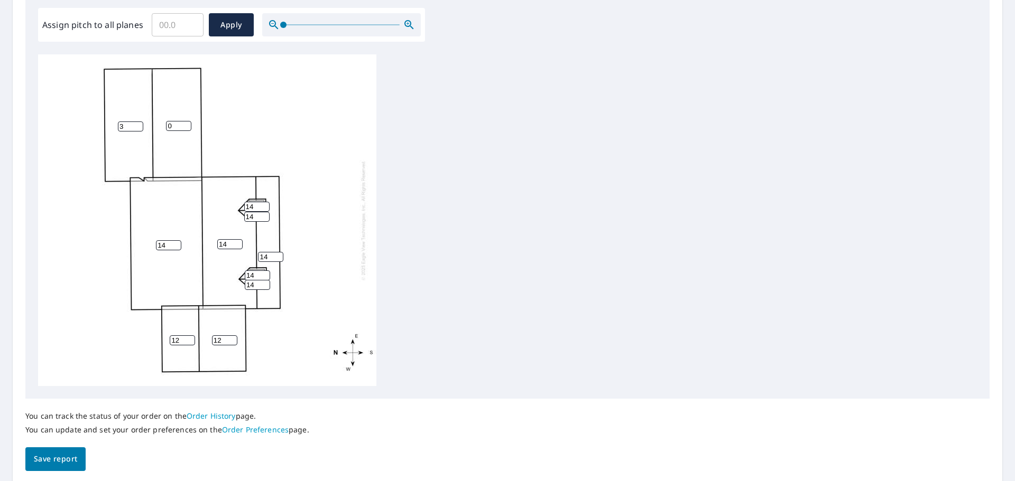
click at [140, 125] on input "3" at bounding box center [130, 127] width 25 height 10
click at [140, 125] on input "4" at bounding box center [130, 127] width 25 height 10
type input "5"
click at [140, 125] on input "5" at bounding box center [130, 127] width 25 height 10
click at [173, 125] on input "0" at bounding box center [178, 126] width 25 height 10
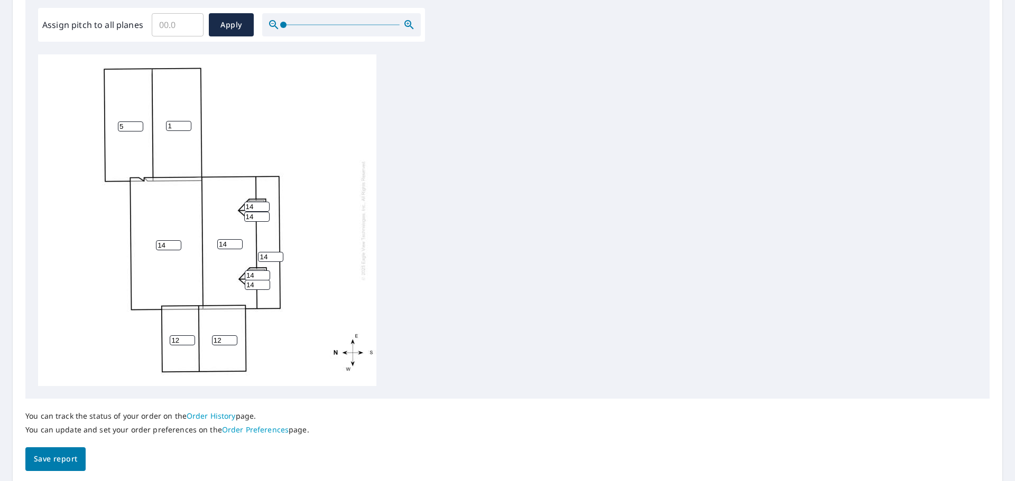
click at [188, 124] on input "1" at bounding box center [178, 126] width 25 height 10
click at [188, 124] on input "2" at bounding box center [178, 126] width 25 height 10
click at [188, 124] on input "3" at bounding box center [178, 126] width 25 height 10
click at [188, 124] on input "4" at bounding box center [178, 126] width 25 height 10
type input "5"
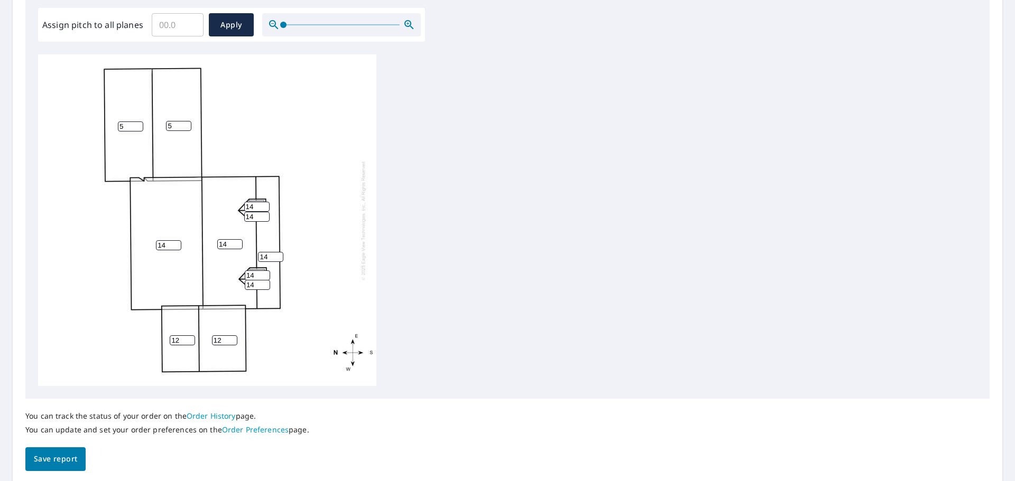
click at [188, 124] on input "5" at bounding box center [178, 126] width 25 height 10
click at [293, 152] on div "14 14 5 5 12 14 12 14 14 14 14" at bounding box center [207, 220] width 338 height 332
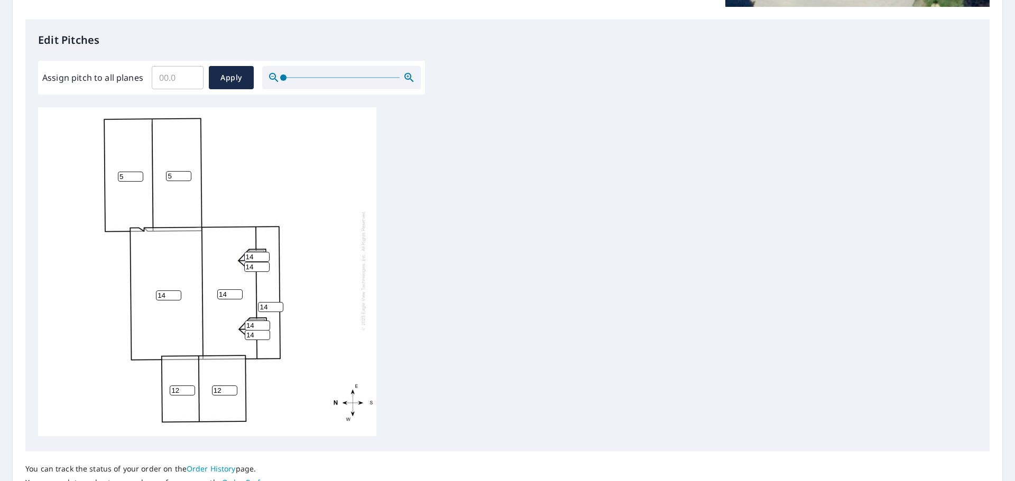
scroll to position [11, 0]
click at [554, 212] on div "14 14 5 5 12 14 12 14 14 14 14" at bounding box center [507, 273] width 939 height 332
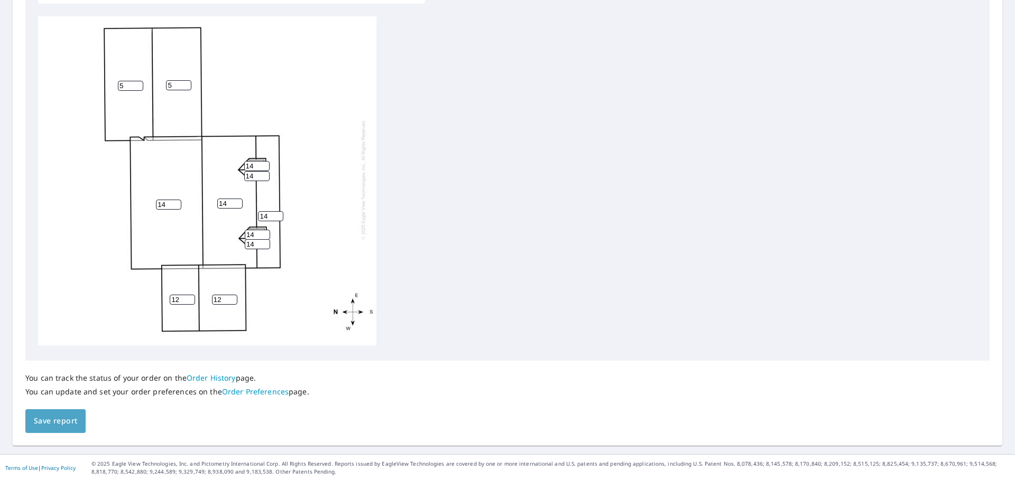
click at [58, 422] on span "Save report" at bounding box center [55, 421] width 43 height 13
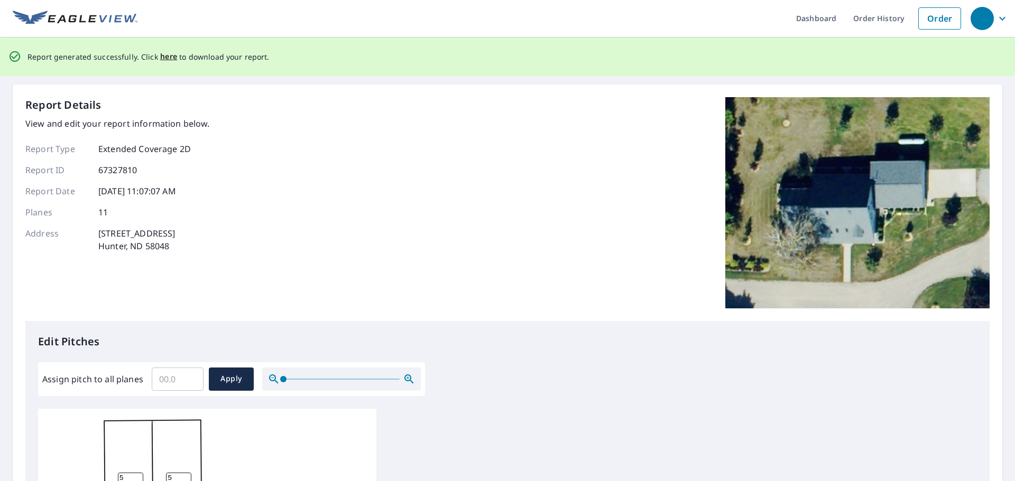
scroll to position [0, 0]
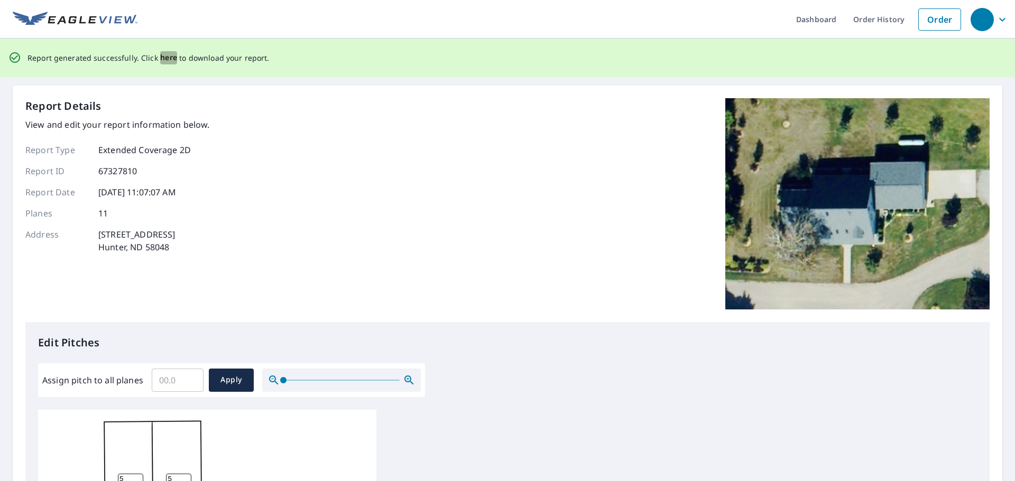
click at [165, 60] on span "here" at bounding box center [168, 57] width 17 height 13
